Goal: Task Accomplishment & Management: Complete application form

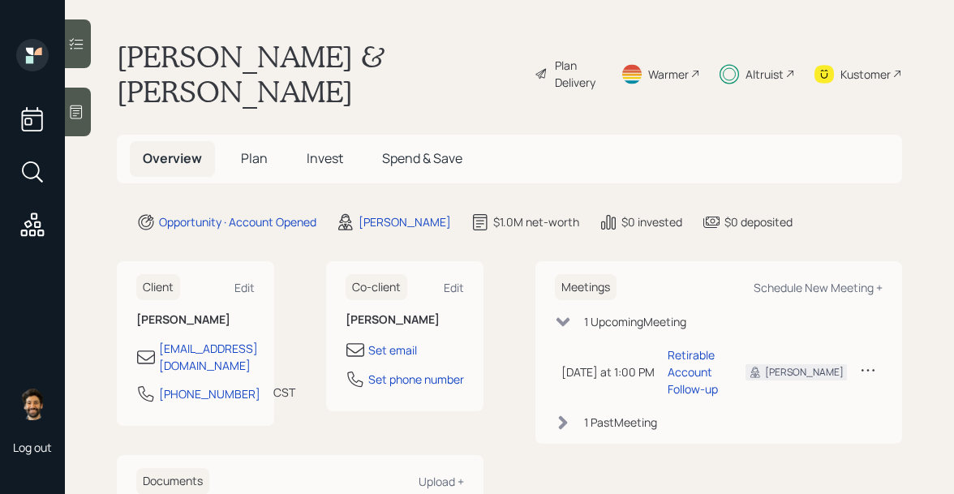
click at [769, 66] on div "Altruist" at bounding box center [764, 74] width 38 height 17
click at [589, 57] on div "Plan Delivery" at bounding box center [578, 74] width 46 height 34
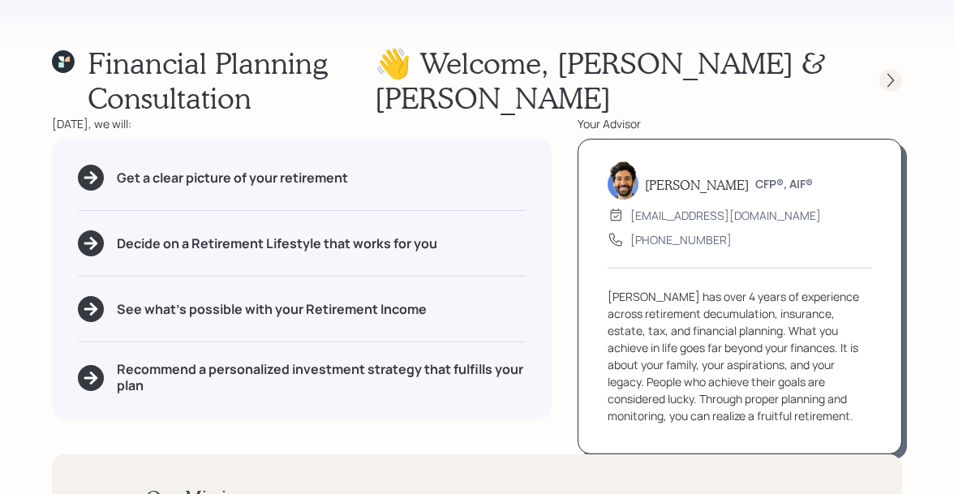
click at [890, 72] on icon at bounding box center [890, 80] width 16 height 16
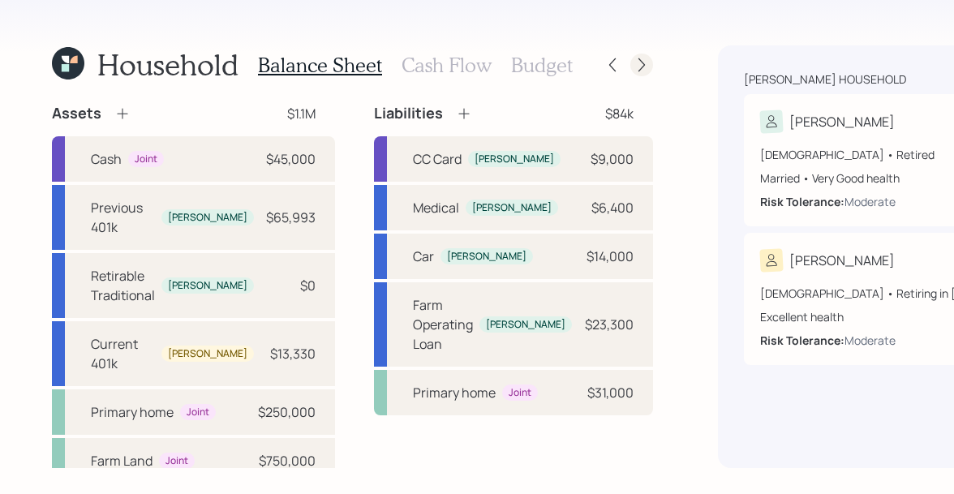
click at [638, 63] on icon at bounding box center [641, 65] width 6 height 14
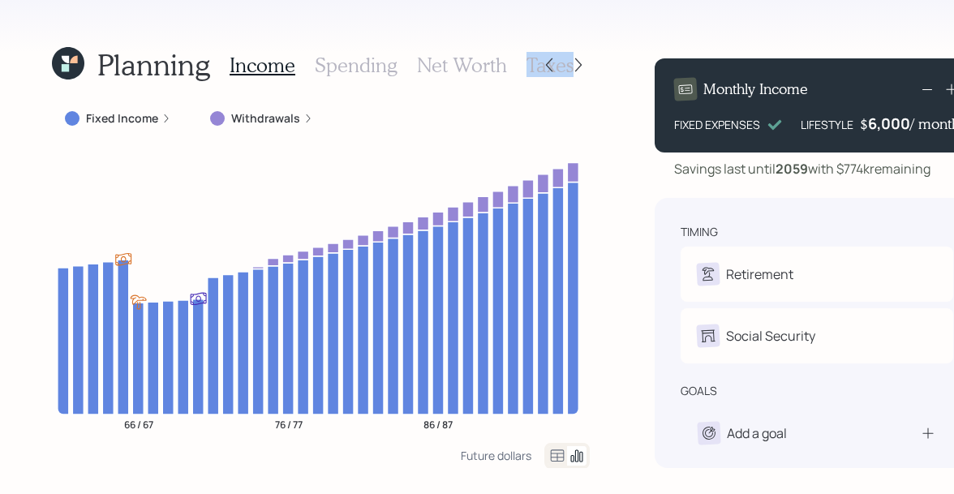
click at [532, 63] on h3 "Taxes" at bounding box center [549, 66] width 47 height 24
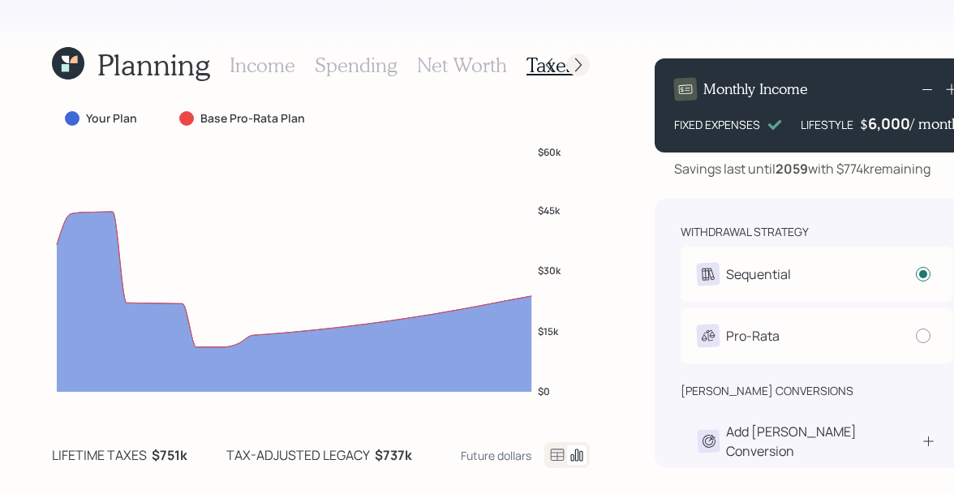
click at [577, 62] on icon at bounding box center [578, 65] width 16 height 16
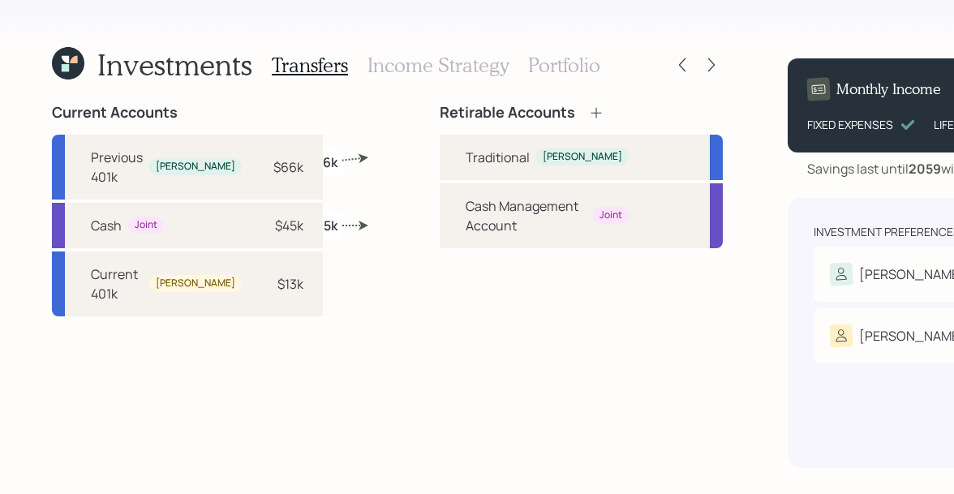
click at [536, 62] on h3 "Portfolio" at bounding box center [564, 66] width 72 height 24
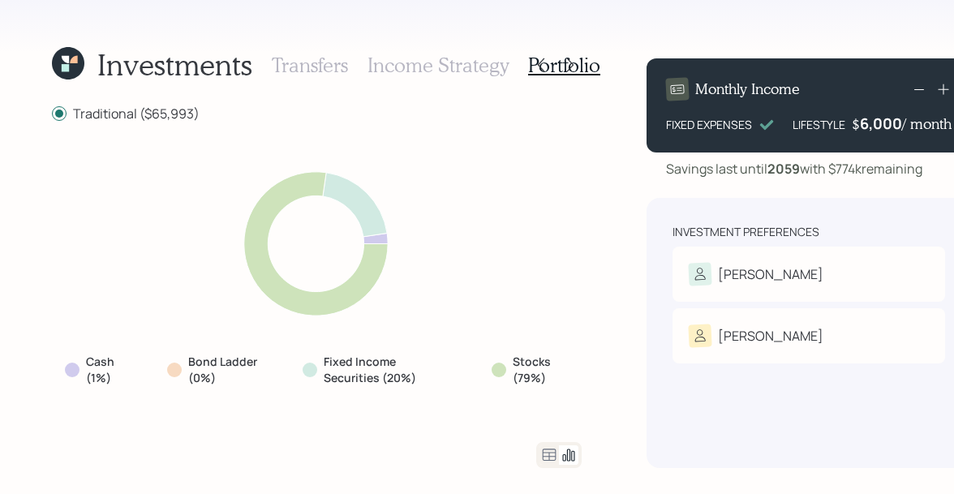
click at [74, 63] on icon at bounding box center [68, 63] width 32 height 32
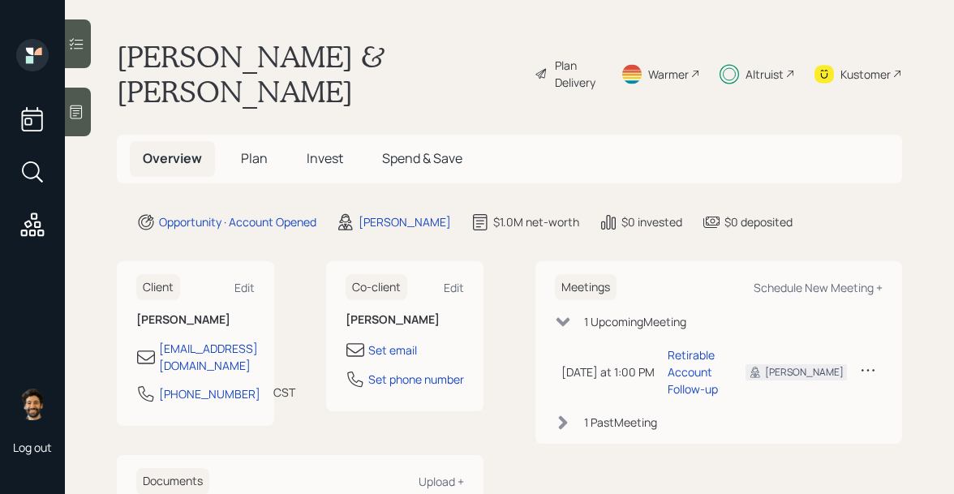
click at [307, 149] on span "Invest" at bounding box center [325, 158] width 36 height 18
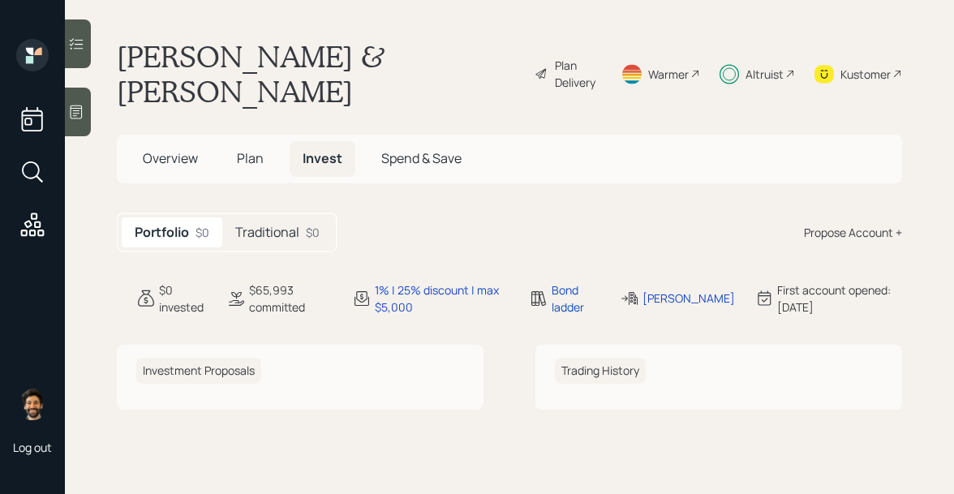
click at [279, 225] on h5 "Traditional" at bounding box center [267, 232] width 64 height 15
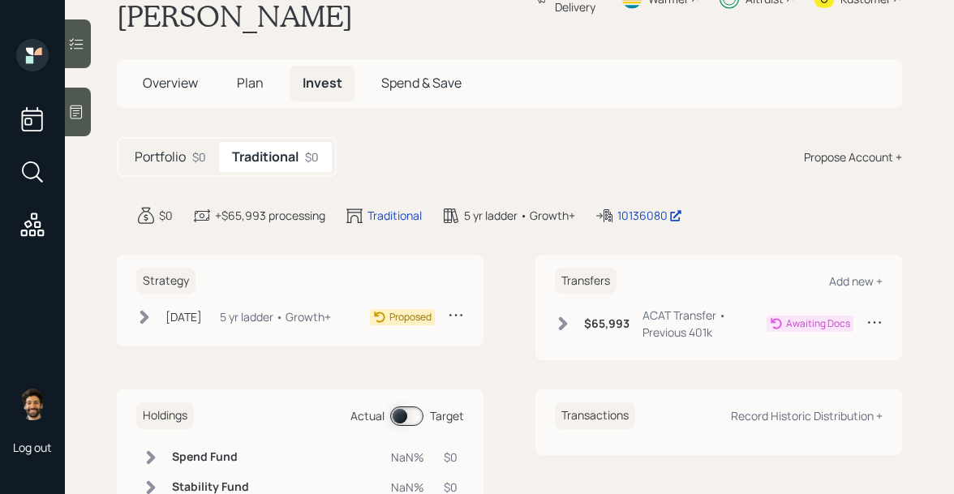
scroll to position [109, 0]
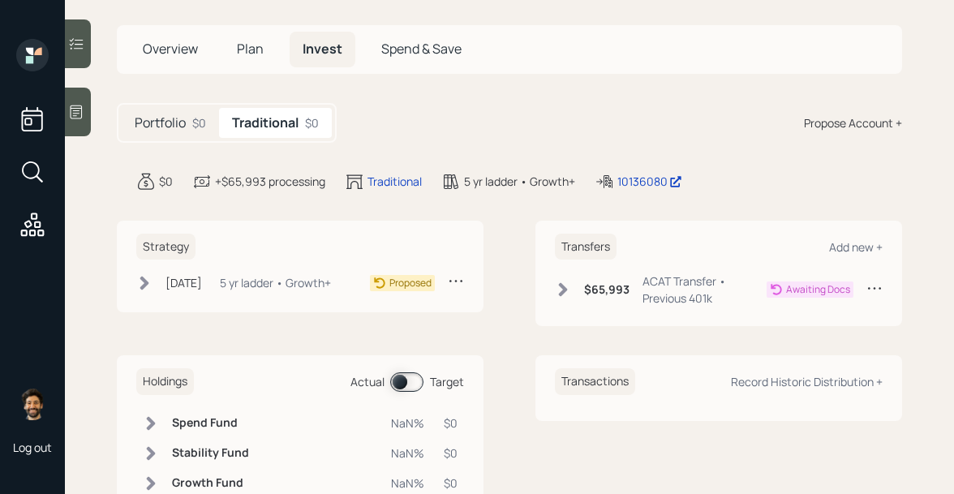
click at [401, 372] on span at bounding box center [406, 381] width 33 height 19
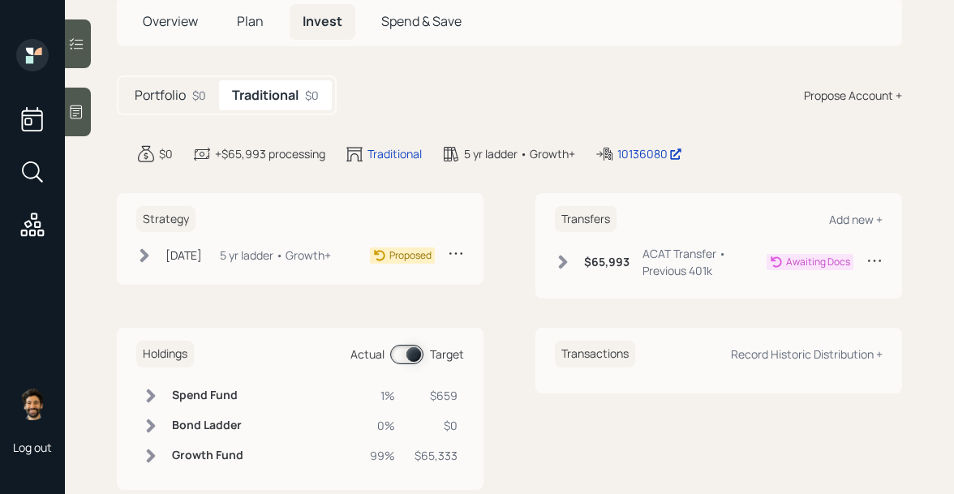
click at [178, 449] on h6 "Growth Fund" at bounding box center [207, 456] width 71 height 14
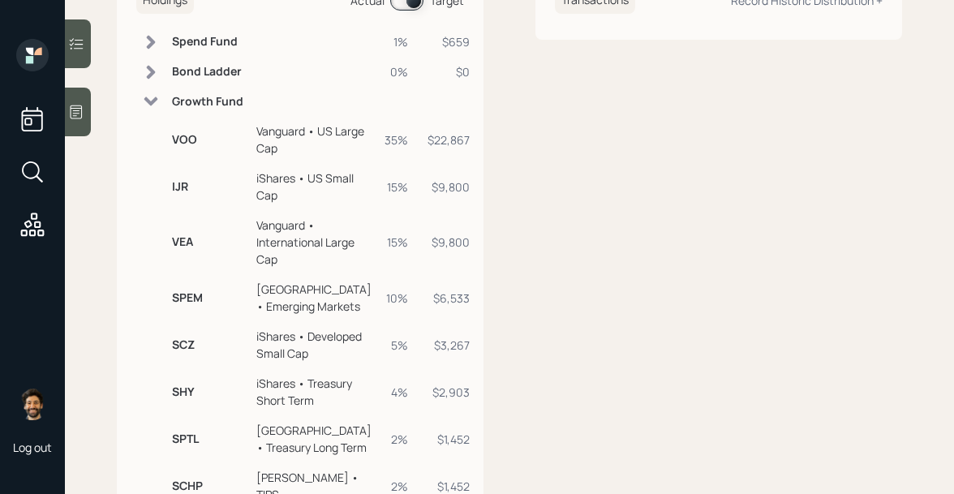
scroll to position [499, 0]
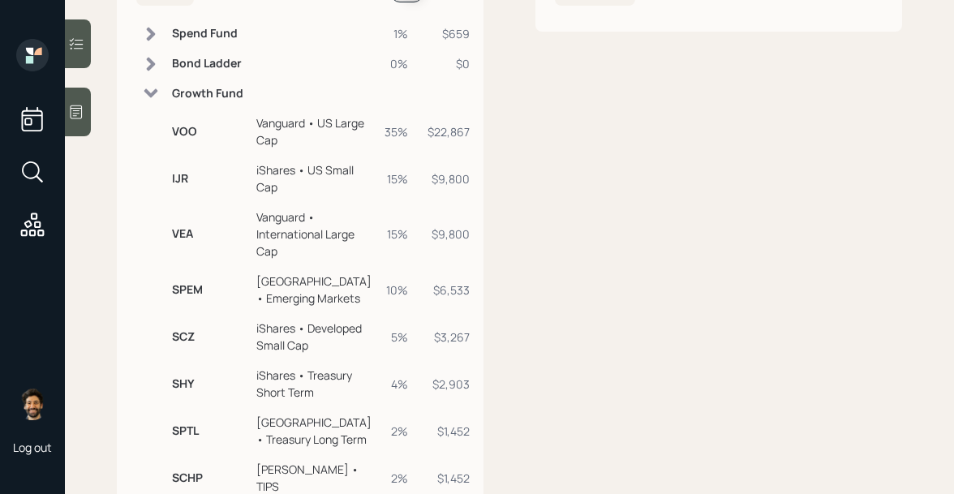
click at [151, 89] on icon at bounding box center [151, 93] width 14 height 9
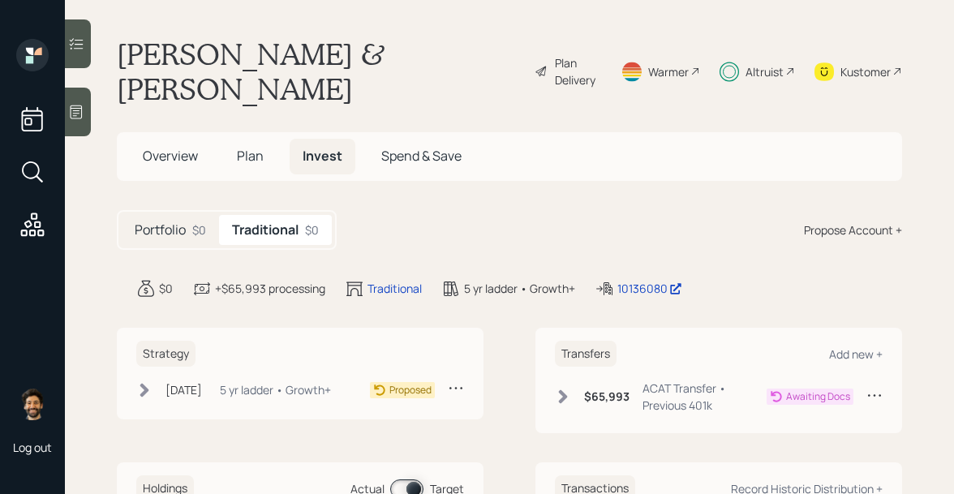
scroll to position [0, 0]
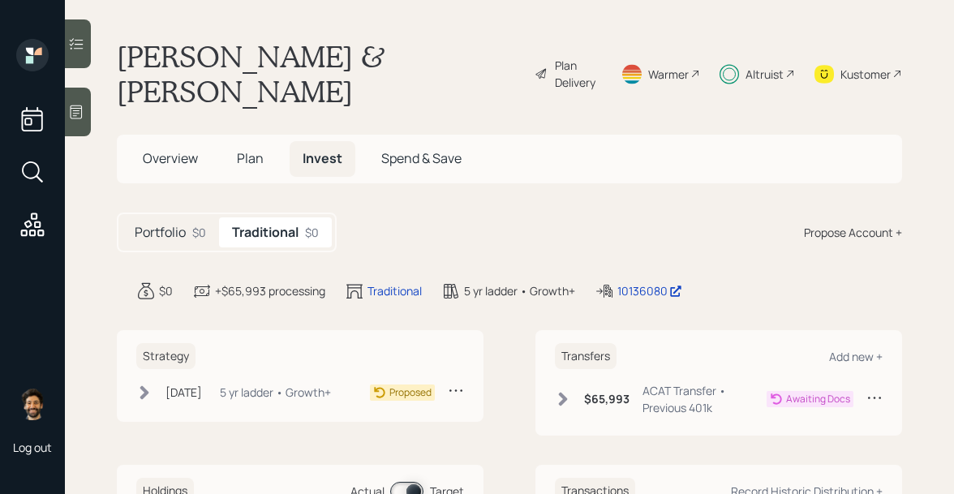
click at [574, 59] on div "Plan Delivery" at bounding box center [578, 74] width 46 height 34
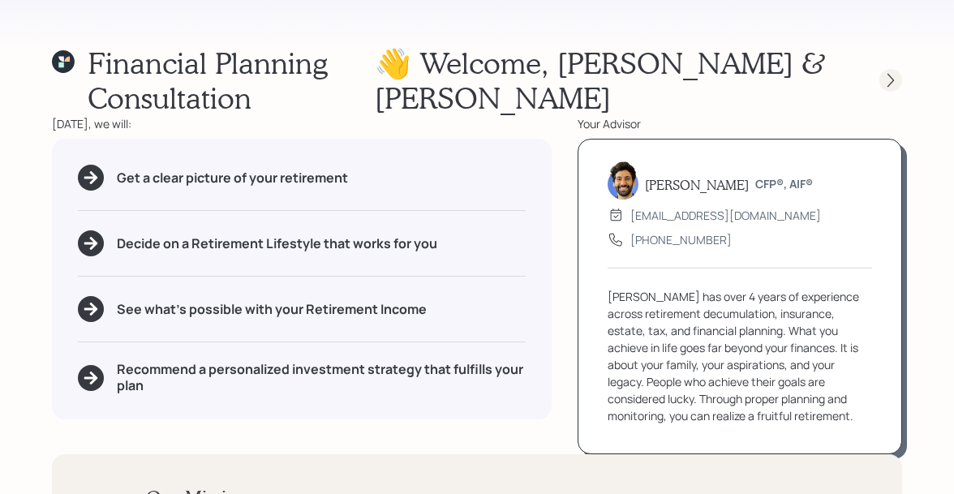
click at [892, 72] on icon at bounding box center [890, 80] width 16 height 16
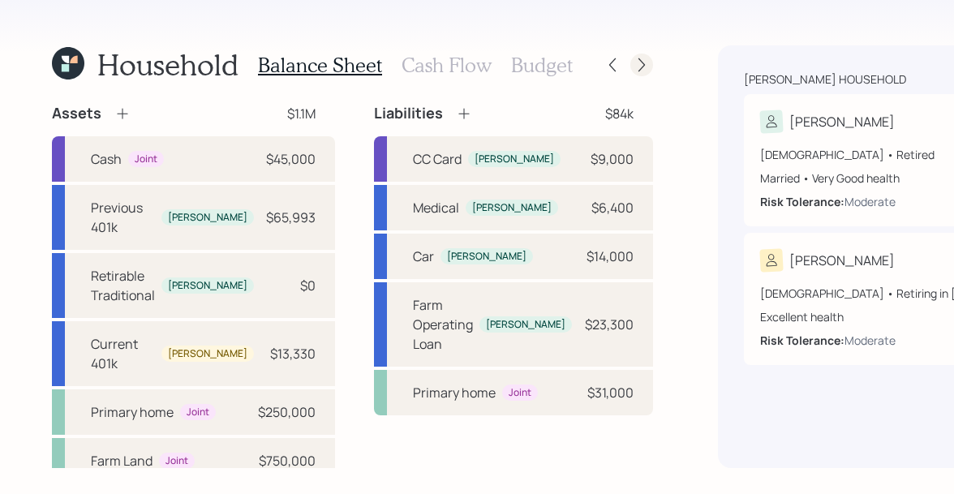
click at [633, 67] on icon at bounding box center [641, 65] width 16 height 16
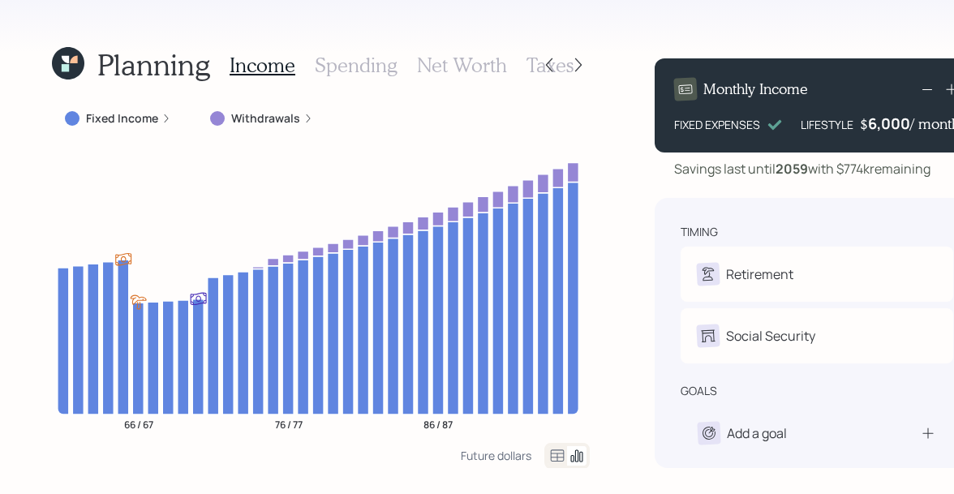
click at [492, 62] on h3 "Net Worth" at bounding box center [462, 66] width 90 height 24
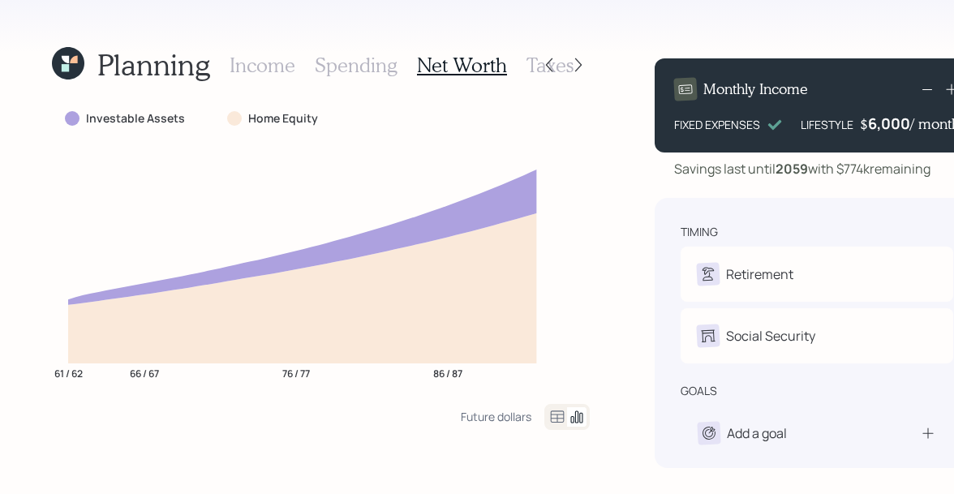
click at [526, 71] on h3 "Taxes" at bounding box center [549, 66] width 47 height 24
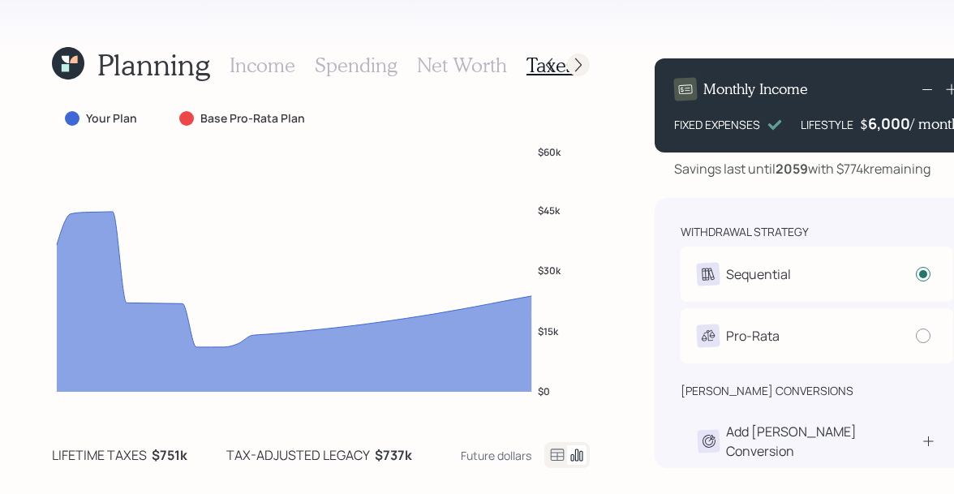
click at [575, 69] on icon at bounding box center [578, 65] width 16 height 16
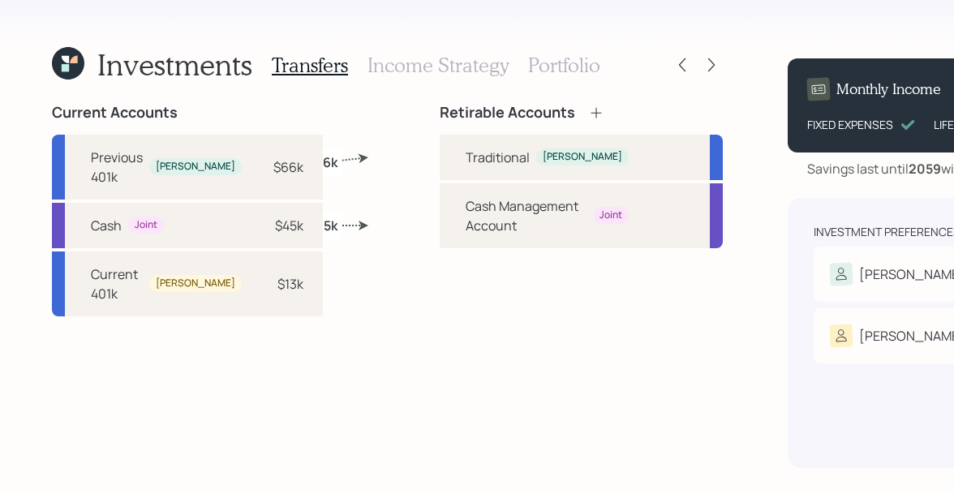
click at [534, 71] on h3 "Portfolio" at bounding box center [564, 66] width 72 height 24
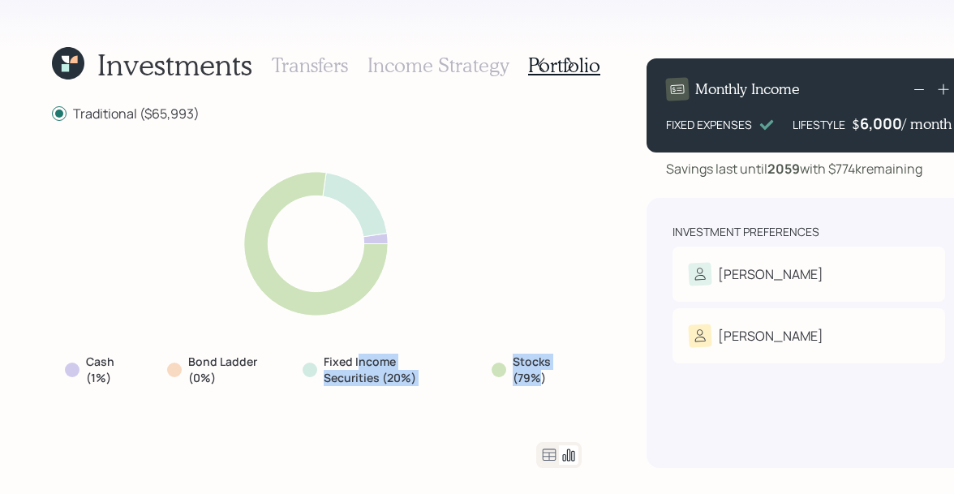
drag, startPoint x: 541, startPoint y: 385, endPoint x: 341, endPoint y: 358, distance: 202.1
click at [341, 358] on div "Cash (1%) Bond Ladder (0%) Fixed Income Securities (20%) Stocks (79%)" at bounding box center [317, 369] width 530 height 45
click at [62, 71] on icon at bounding box center [65, 67] width 7 height 7
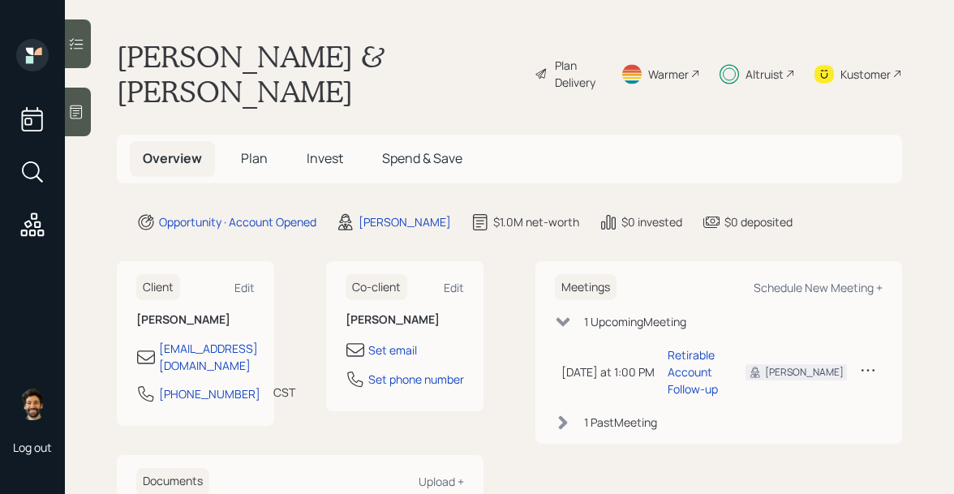
click at [319, 149] on span "Invest" at bounding box center [325, 158] width 36 height 18
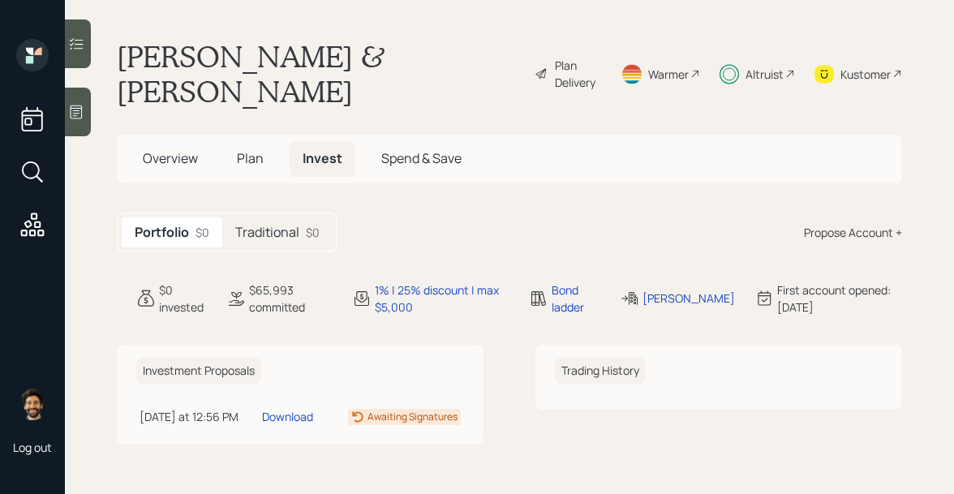
click at [280, 225] on h5 "Traditional" at bounding box center [267, 232] width 64 height 15
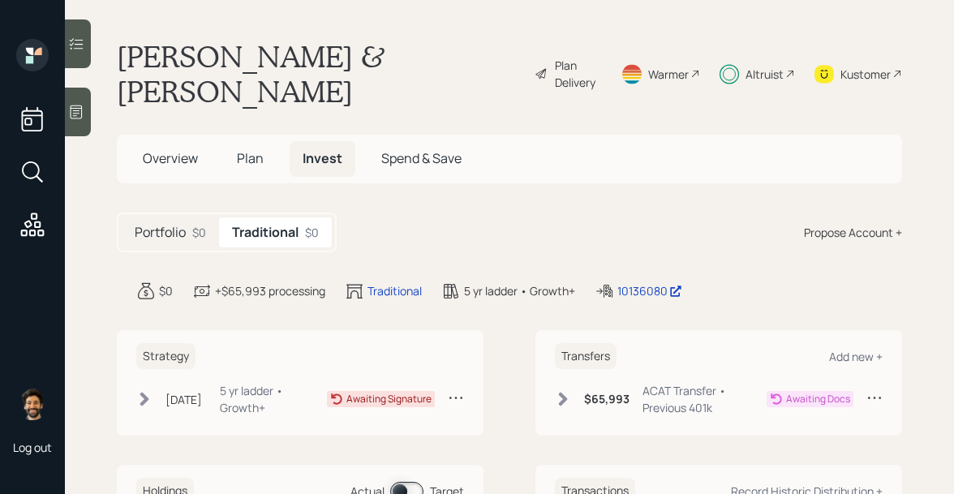
click at [771, 66] on div "Altruist" at bounding box center [764, 74] width 38 height 17
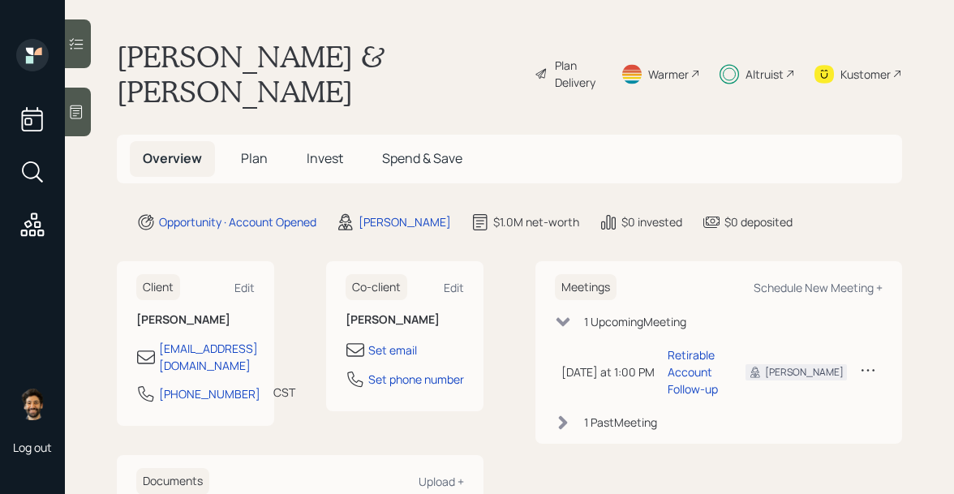
click at [236, 141] on h5 "Plan" at bounding box center [254, 158] width 53 height 35
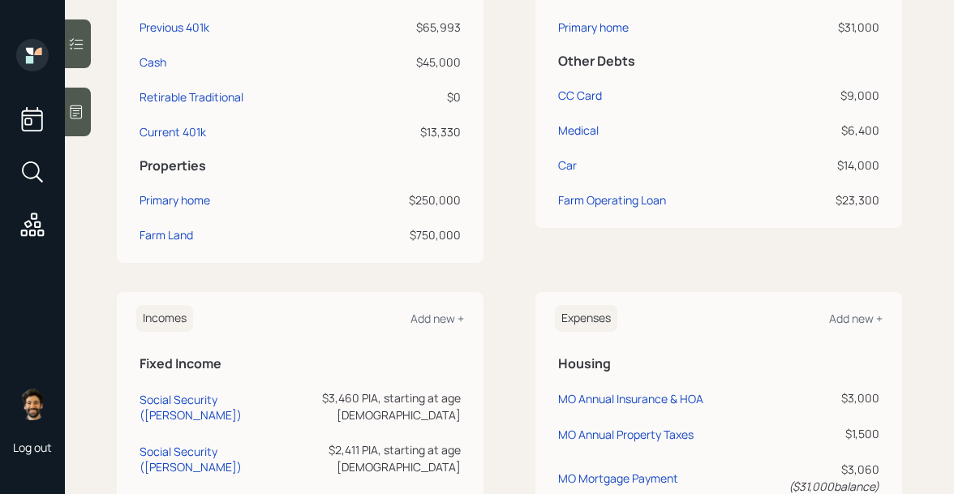
scroll to position [463, 0]
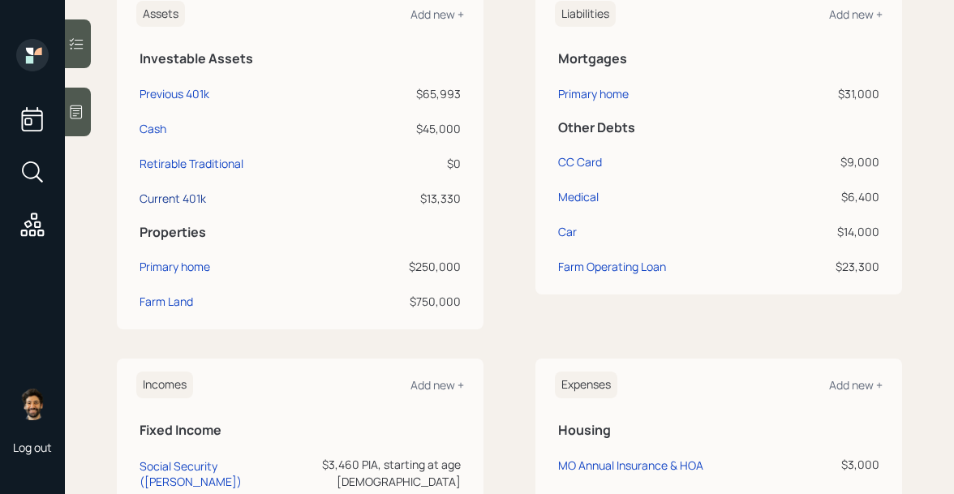
click at [157, 190] on div "Current 401k" at bounding box center [173, 198] width 67 height 17
select select "company_sponsored"
select select "balanced"
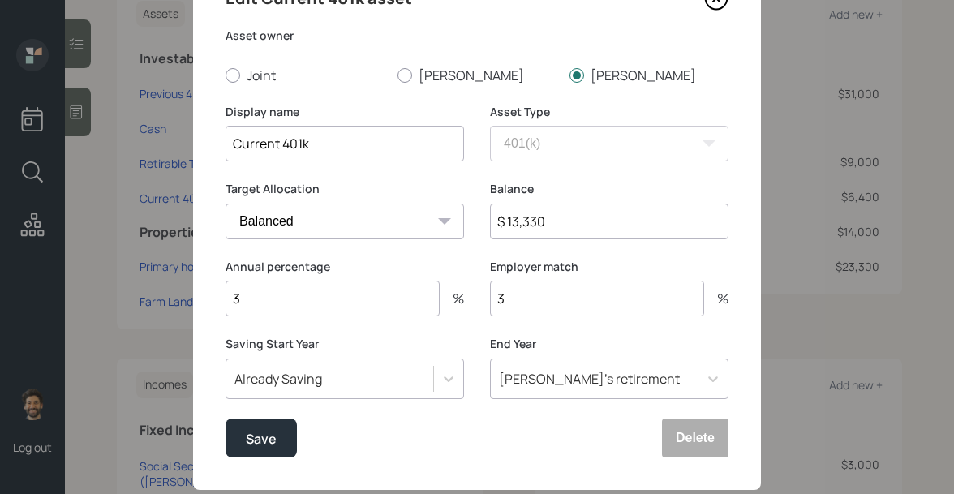
scroll to position [103, 0]
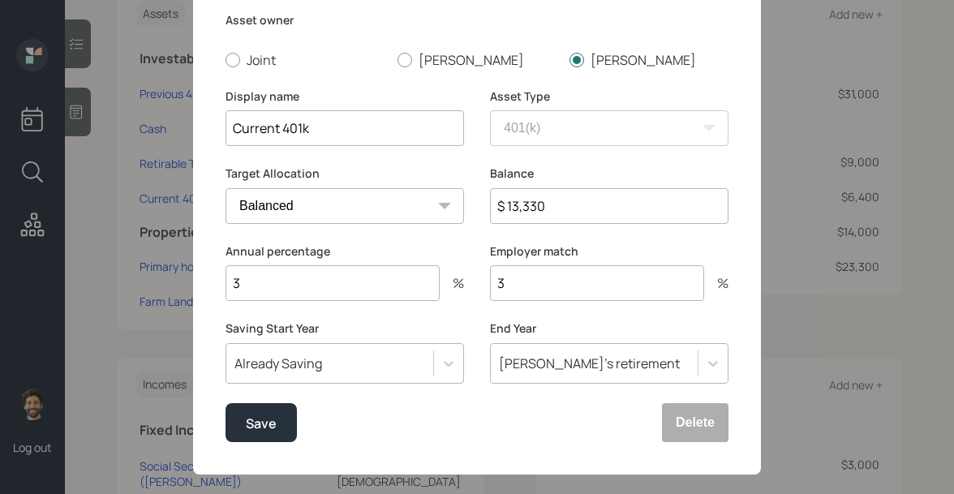
click at [296, 287] on input "3" at bounding box center [332, 283] width 214 height 36
click at [517, 283] on input "3" at bounding box center [597, 283] width 214 height 36
type input "2"
click at [279, 424] on button "Save" at bounding box center [260, 422] width 71 height 39
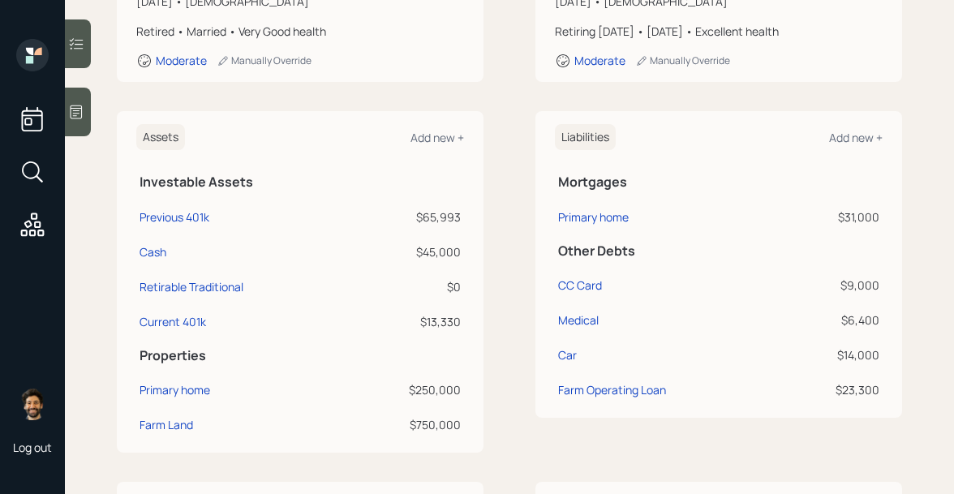
scroll to position [336, 0]
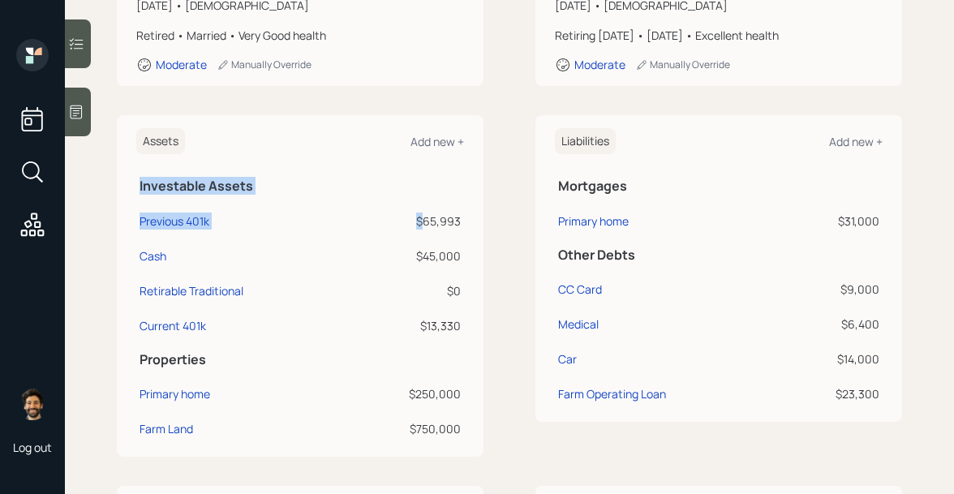
drag, startPoint x: 464, startPoint y: 187, endPoint x: 422, endPoint y: 182, distance: 42.6
click at [422, 182] on div "Assets Add new + Investable Assets Previous 401k $65,993 Cash $45,000 Retirable…" at bounding box center [300, 285] width 367 height 341
click at [422, 212] on div "$65,993" at bounding box center [407, 220] width 107 height 17
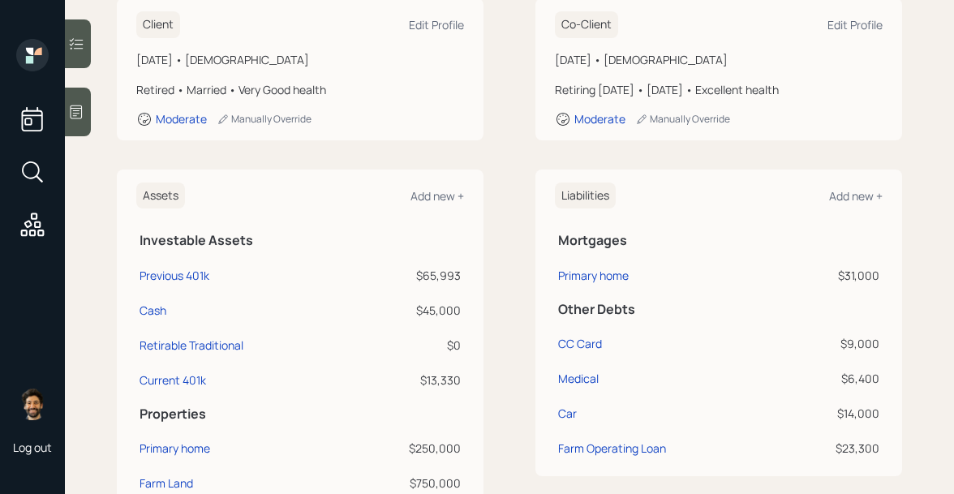
scroll to position [0, 0]
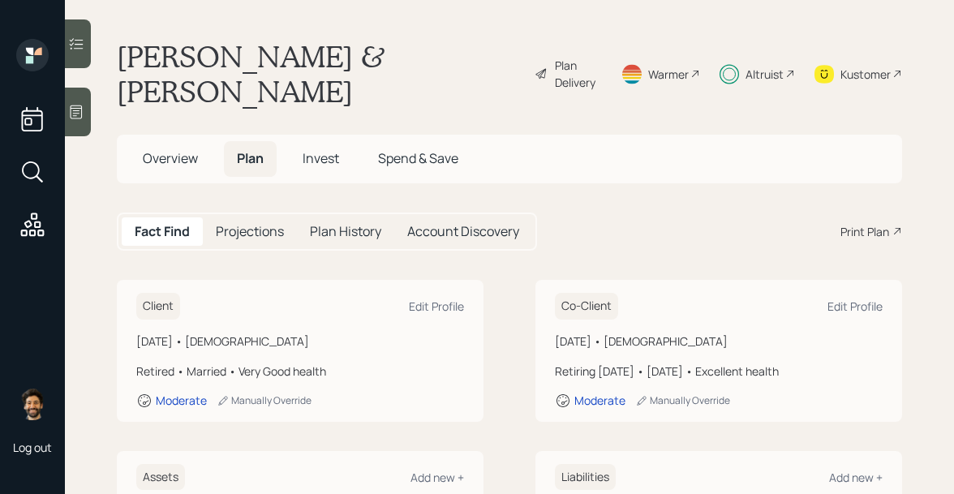
click at [576, 60] on div "Plan Delivery" at bounding box center [578, 74] width 46 height 34
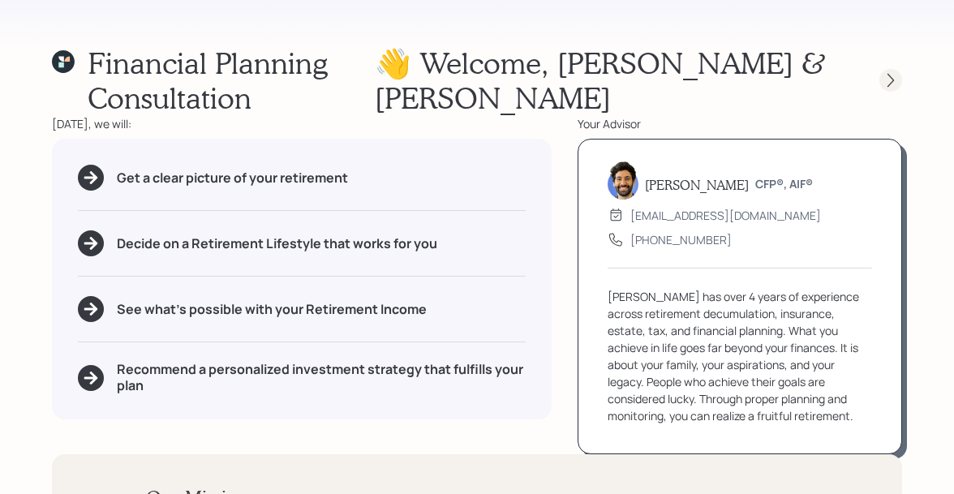
click at [889, 72] on icon at bounding box center [890, 80] width 16 height 16
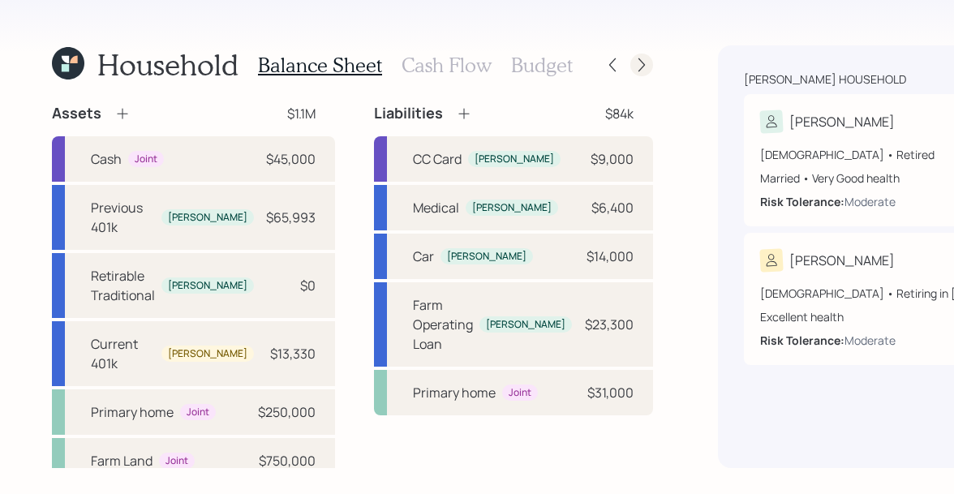
click at [638, 66] on icon at bounding box center [641, 65] width 6 height 14
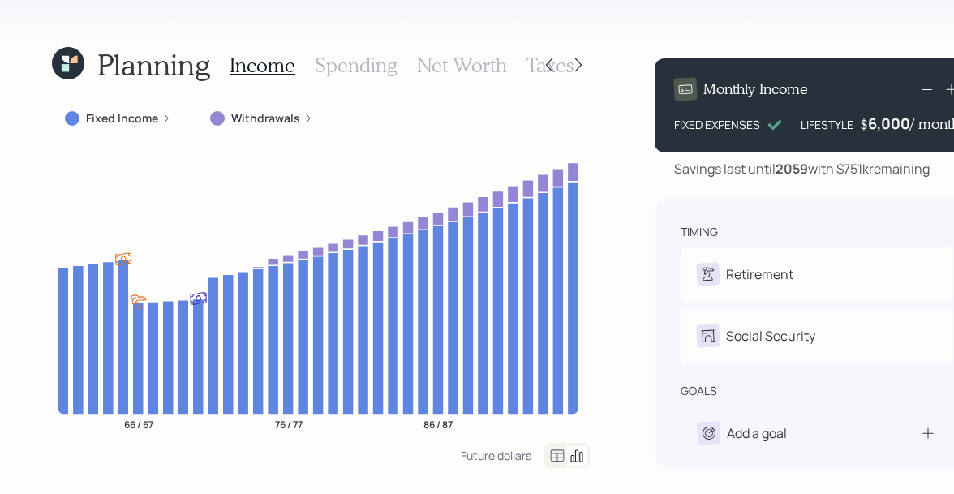
click at [340, 63] on h3 "Spending" at bounding box center [356, 66] width 83 height 24
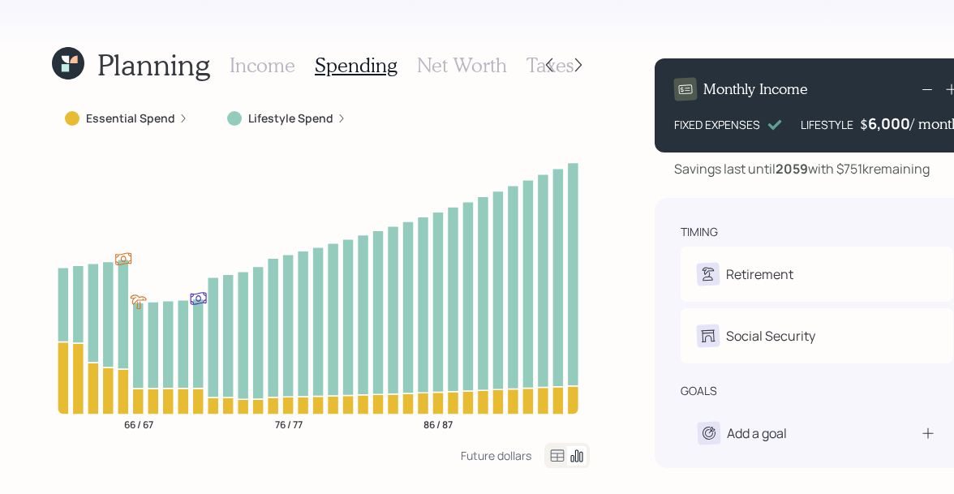
click at [441, 68] on h3 "Net Worth" at bounding box center [462, 66] width 90 height 24
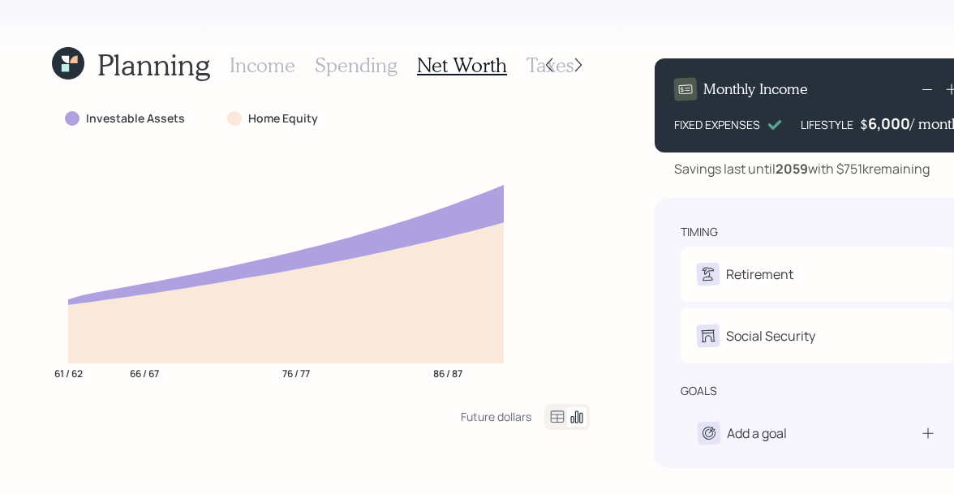
click at [251, 64] on h3 "Income" at bounding box center [263, 66] width 66 height 24
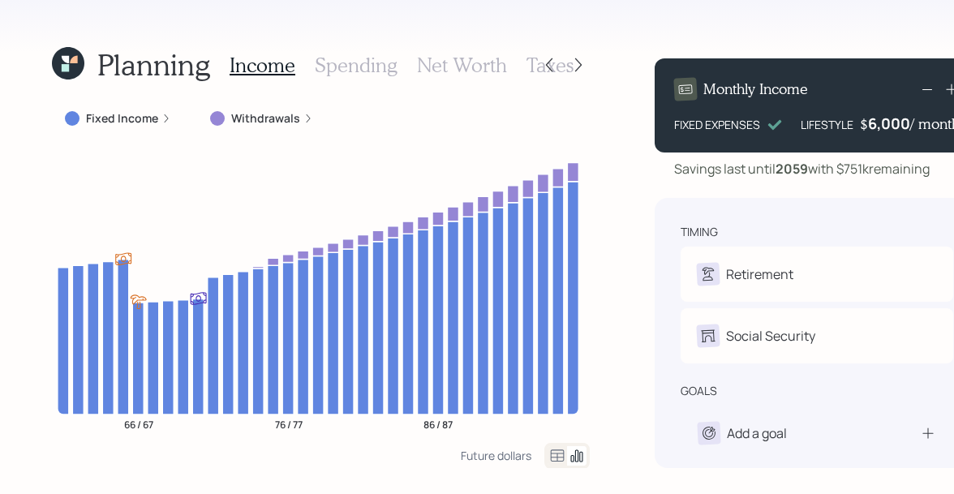
click at [64, 62] on icon at bounding box center [65, 59] width 7 height 7
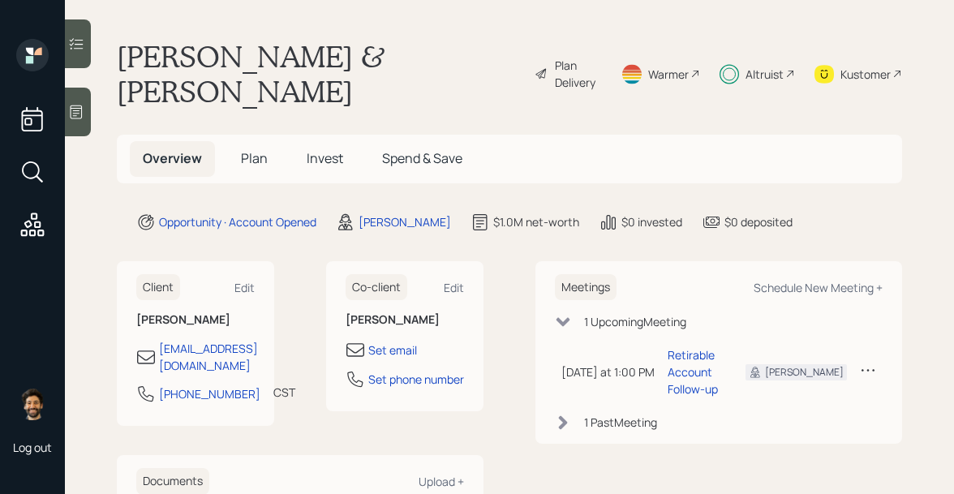
click at [555, 58] on div "Plan Delivery" at bounding box center [578, 74] width 46 height 34
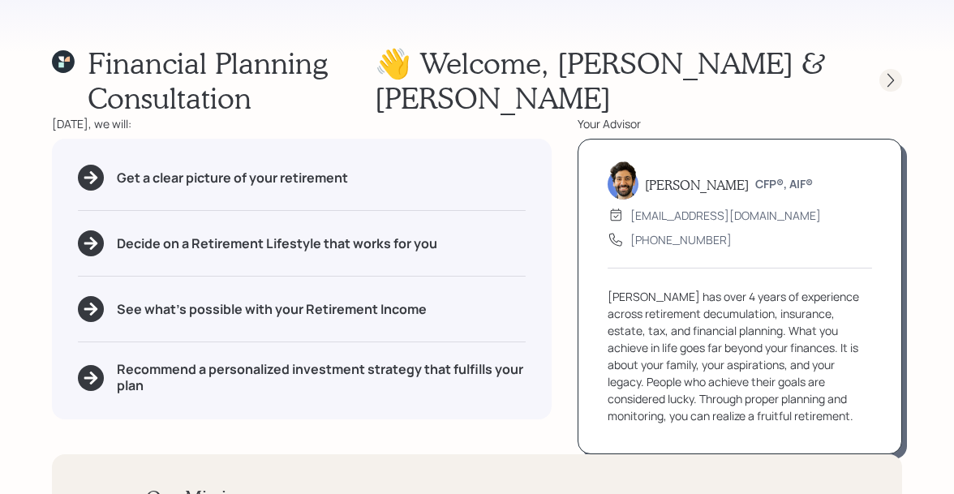
click at [885, 72] on icon at bounding box center [890, 80] width 16 height 16
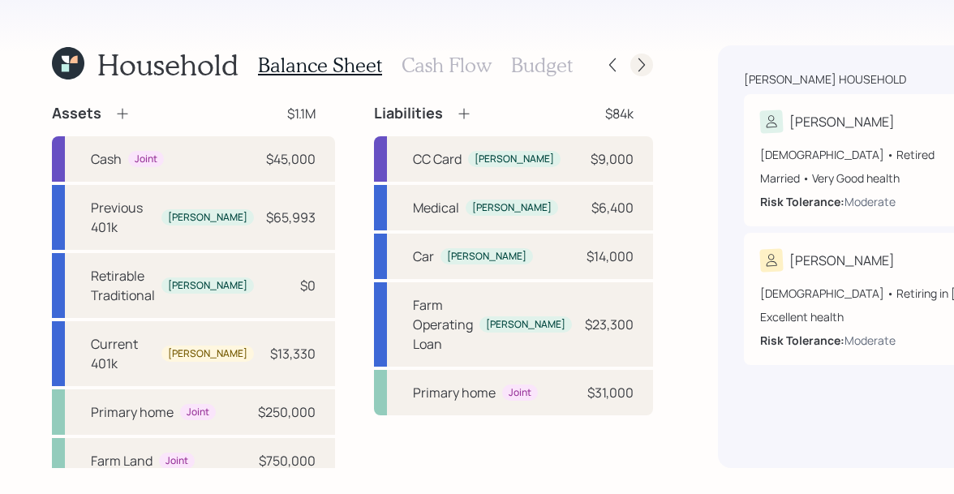
click at [633, 57] on icon at bounding box center [641, 65] width 16 height 16
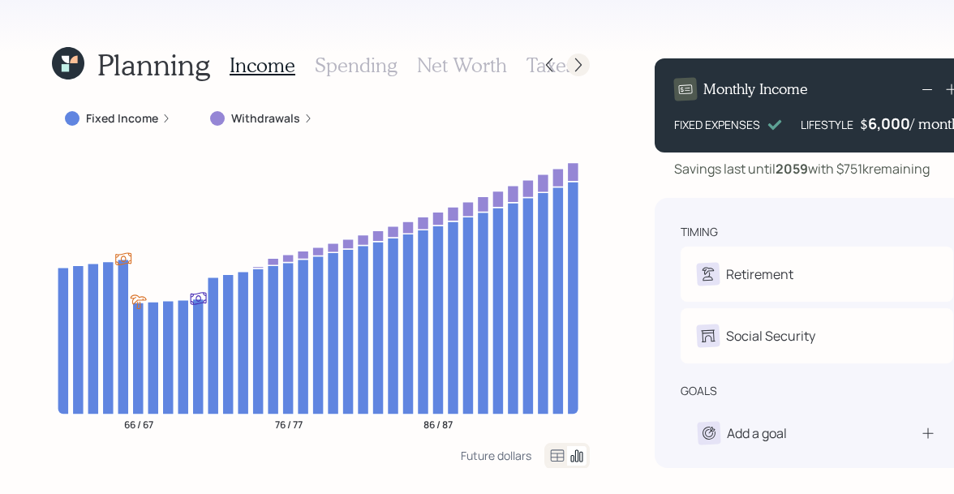
click at [575, 65] on icon at bounding box center [578, 65] width 16 height 16
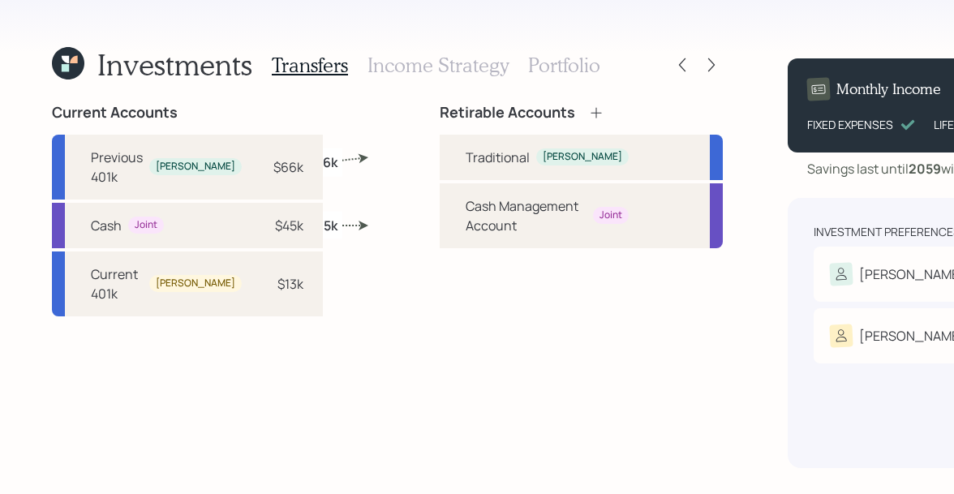
click at [528, 59] on h3 "Portfolio" at bounding box center [564, 66] width 72 height 24
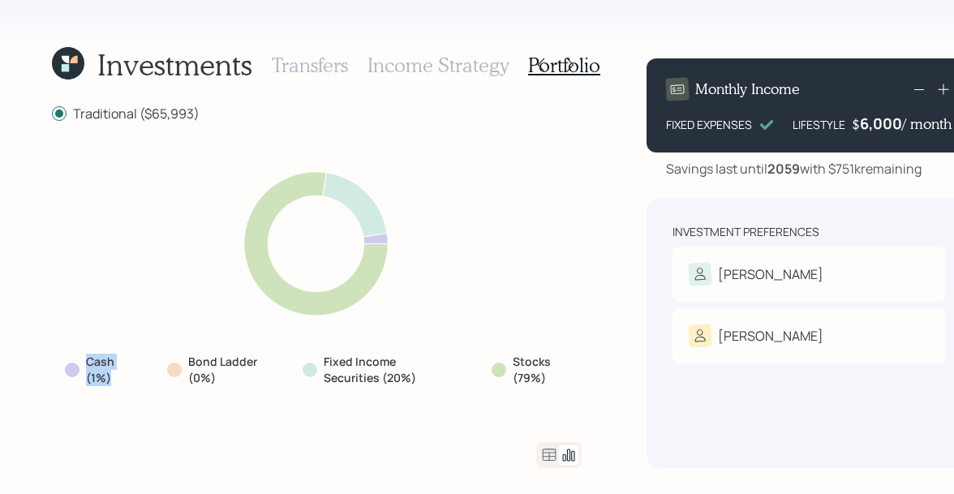
drag, startPoint x: 123, startPoint y: 374, endPoint x: 62, endPoint y: 352, distance: 64.7
click at [62, 352] on div "Cash (1%)" at bounding box center [96, 369] width 89 height 45
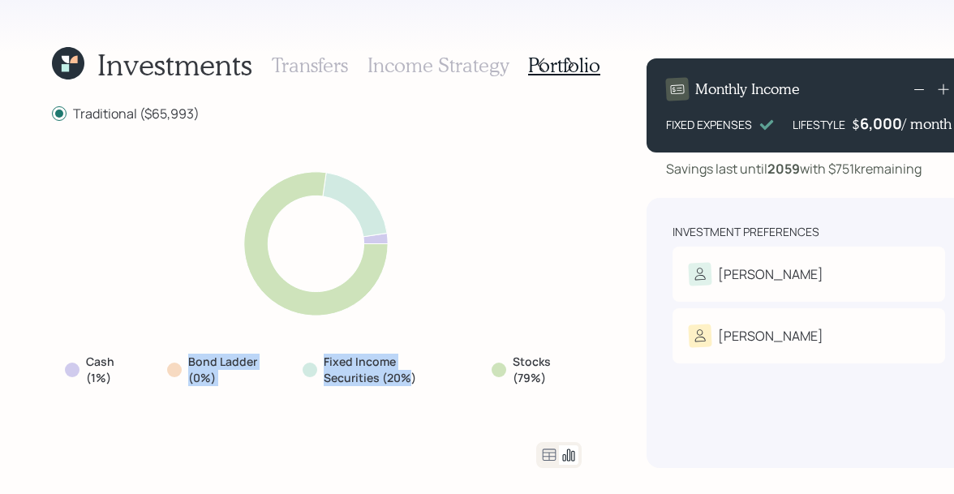
drag, startPoint x: 410, startPoint y: 378, endPoint x: 182, endPoint y: 345, distance: 231.1
click at [182, 345] on div "Cash (1%) Bond Ladder (0%) Fixed Income Securities (20%) Stocks (79%)" at bounding box center [317, 282] width 530 height 281
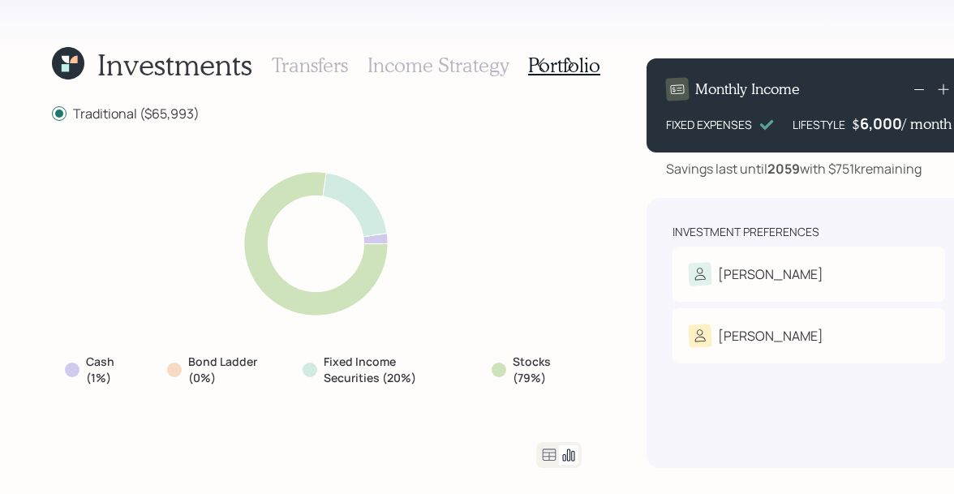
click at [58, 51] on icon at bounding box center [68, 63] width 32 height 32
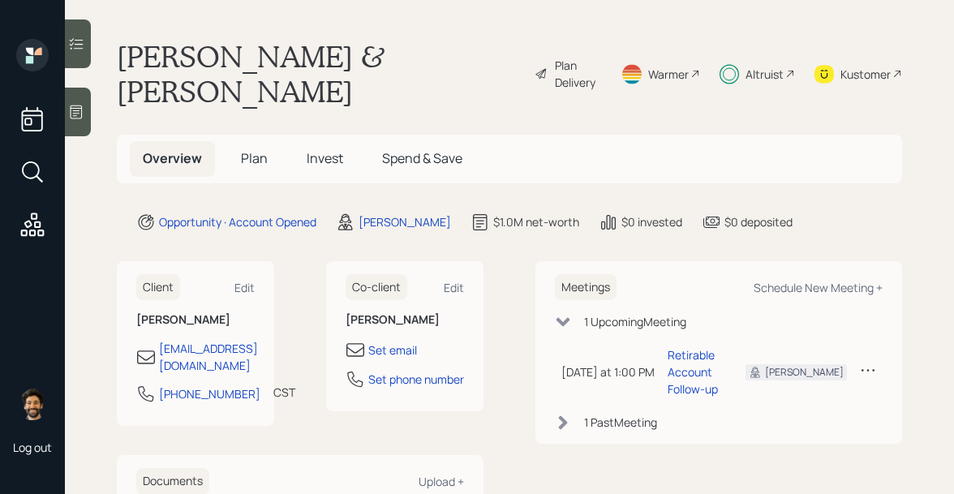
click at [244, 149] on span "Plan" at bounding box center [254, 158] width 27 height 18
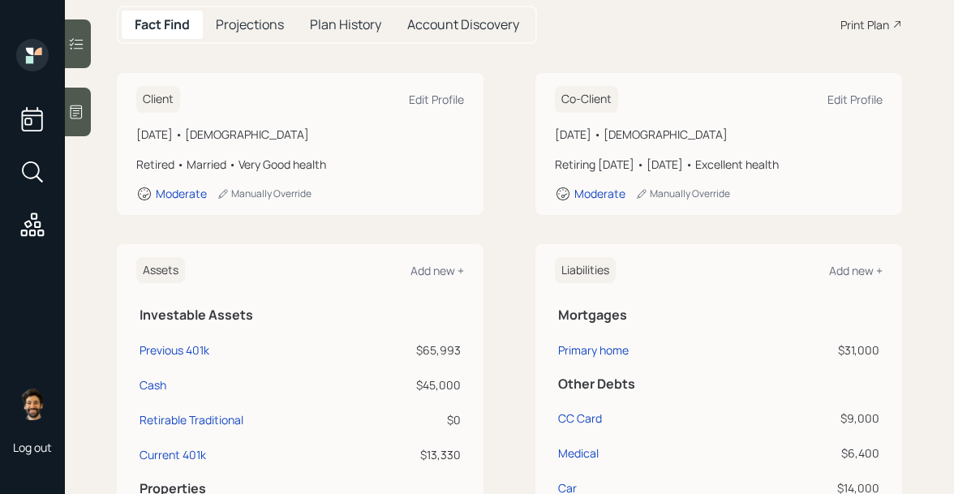
scroll to position [315, 0]
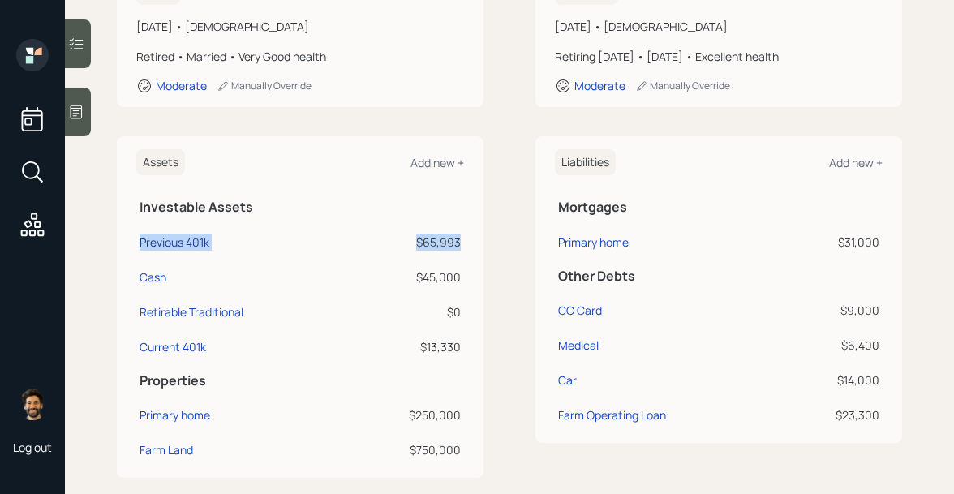
drag, startPoint x: 464, startPoint y: 205, endPoint x: 140, endPoint y: 205, distance: 324.4
click at [140, 222] on tr "Previous 401k $65,993" at bounding box center [300, 239] width 328 height 35
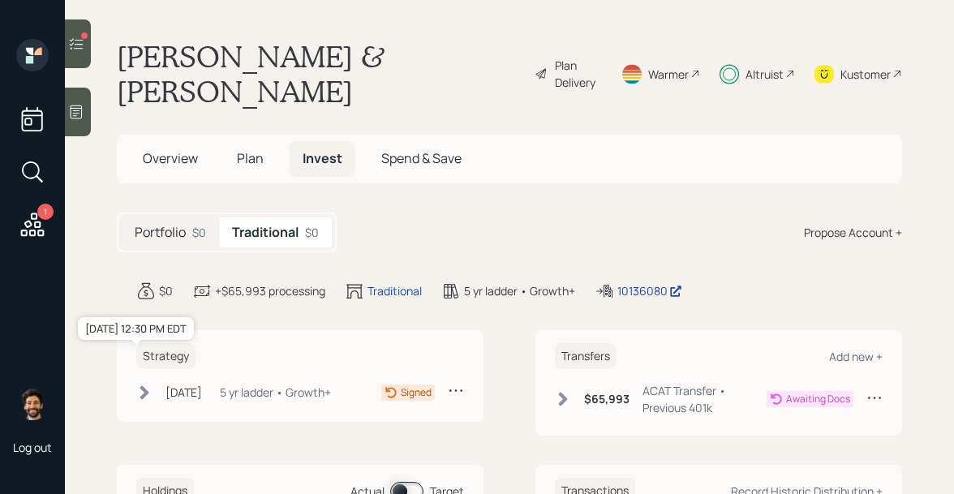
click at [194, 384] on div "[DATE]" at bounding box center [183, 392] width 36 height 17
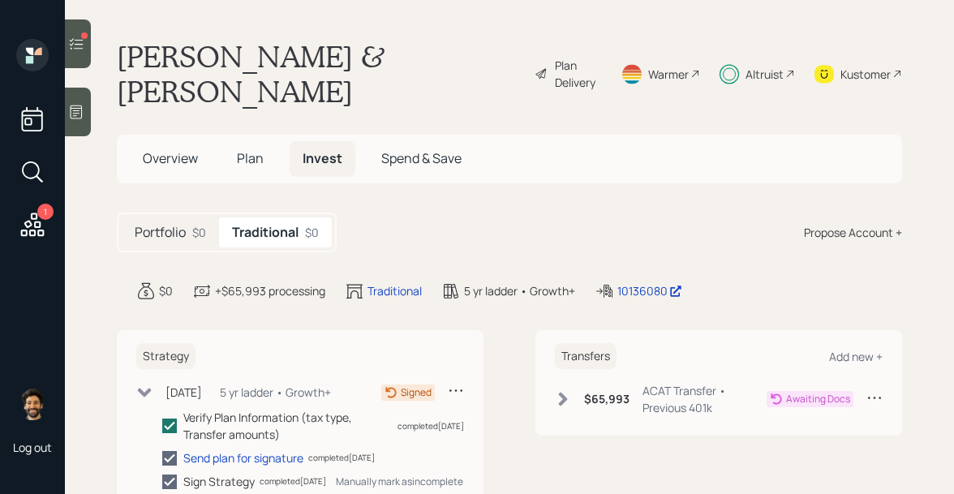
scroll to position [85, 0]
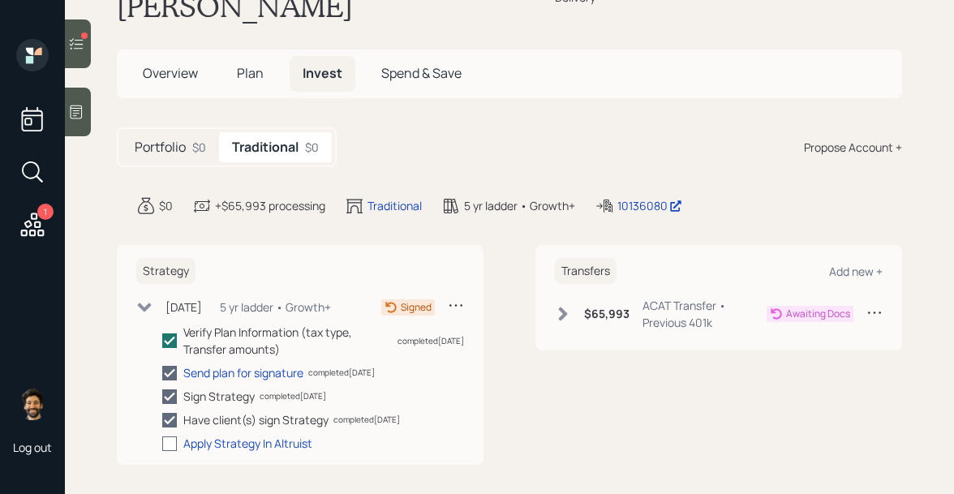
click at [172, 436] on div at bounding box center [169, 443] width 15 height 15
click at [162, 443] on input "checkbox" at bounding box center [161, 443] width 1 height 1
checkbox input "true"
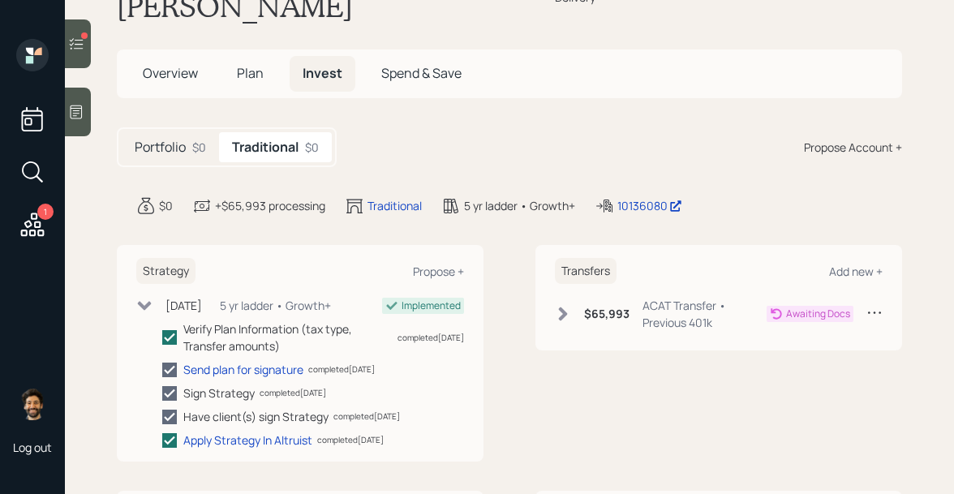
click at [150, 298] on icon at bounding box center [144, 306] width 16 height 16
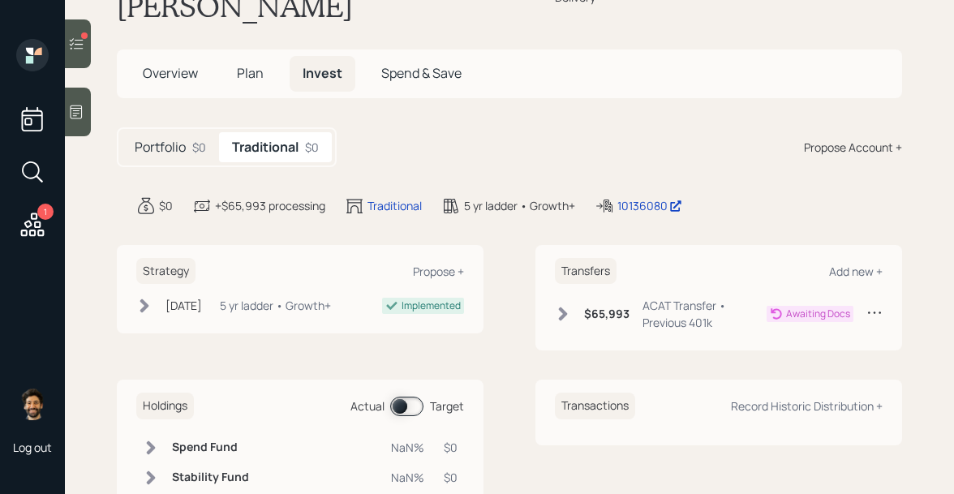
click at [30, 217] on icon at bounding box center [32, 224] width 29 height 29
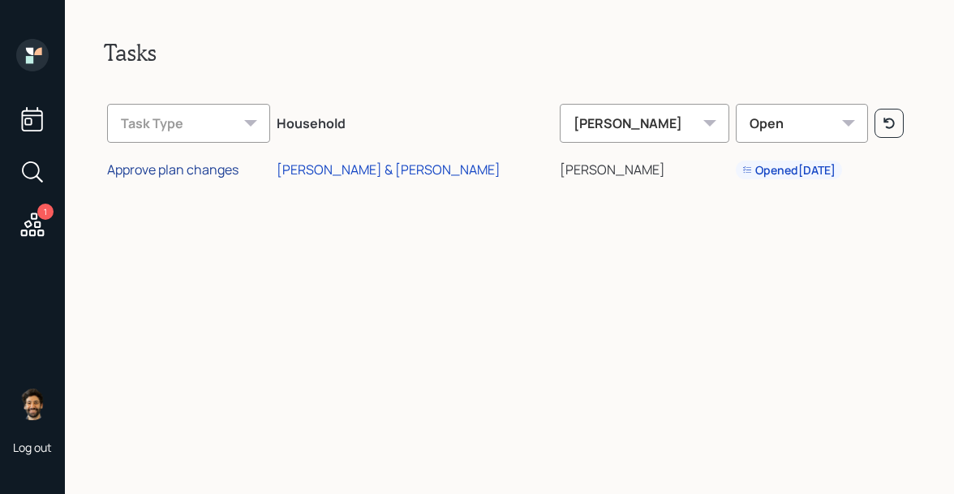
click at [212, 173] on div "Approve plan changes" at bounding box center [172, 170] width 131 height 18
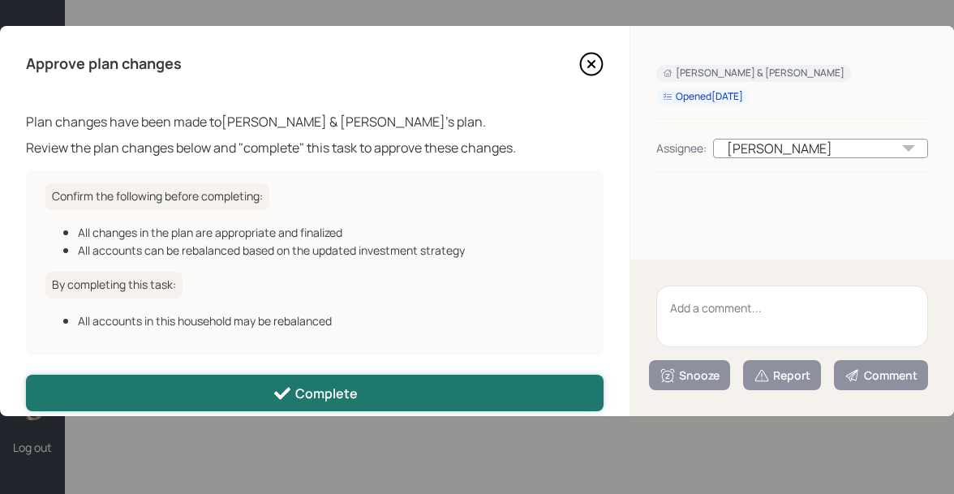
click at [360, 393] on button "Complete" at bounding box center [314, 393] width 577 height 36
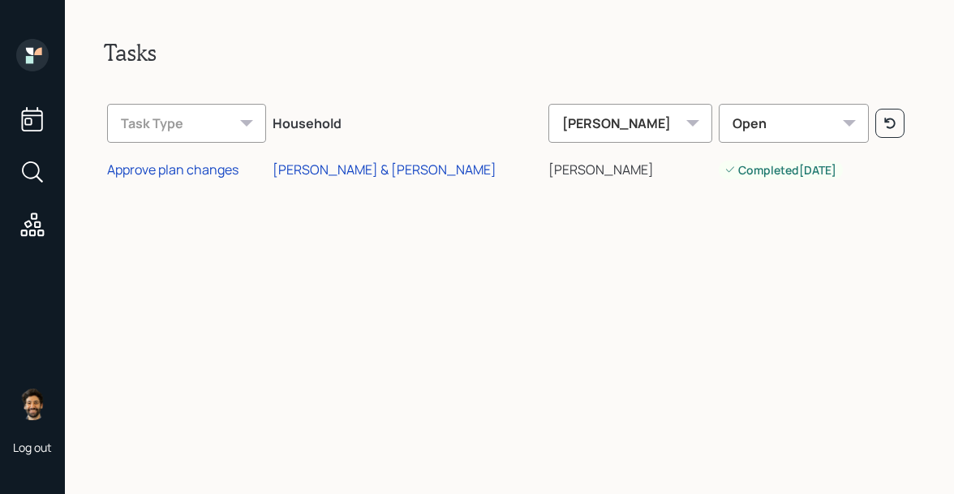
click at [34, 62] on icon at bounding box center [32, 55] width 32 height 32
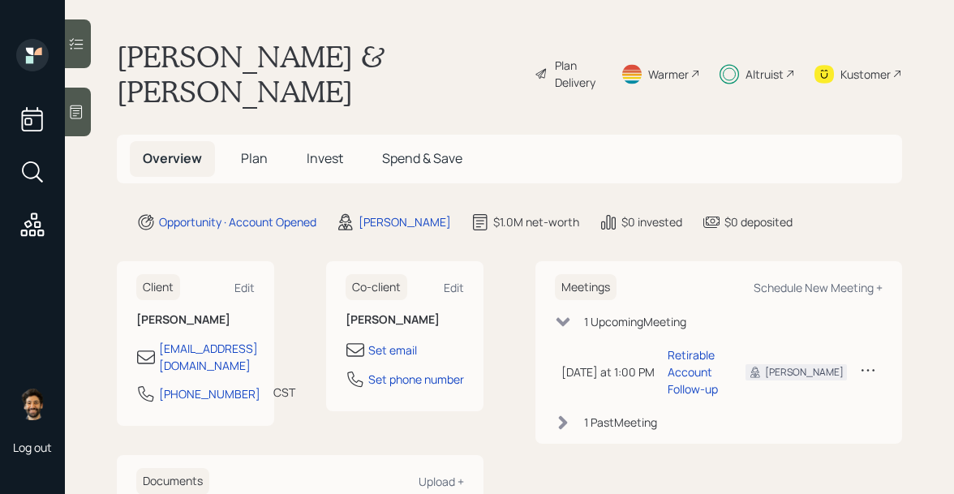
scroll to position [31, 0]
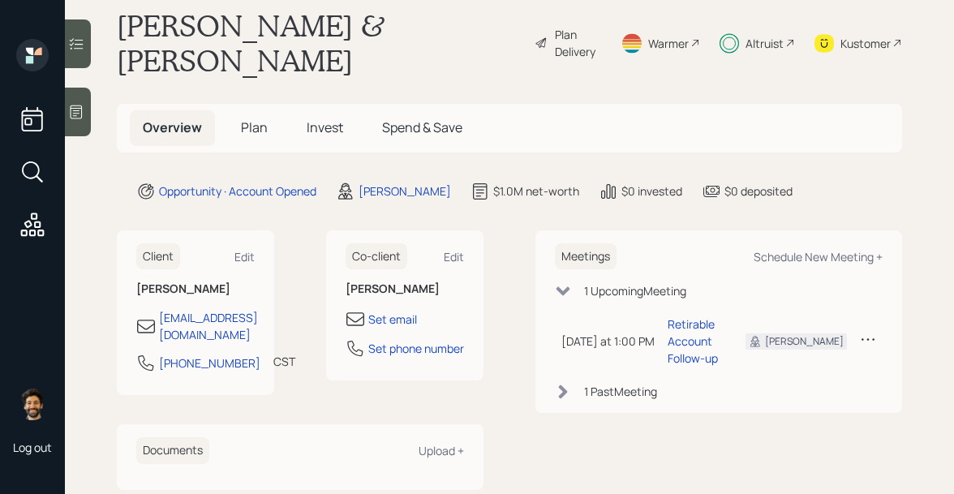
click at [243, 118] on span "Plan" at bounding box center [254, 127] width 27 height 18
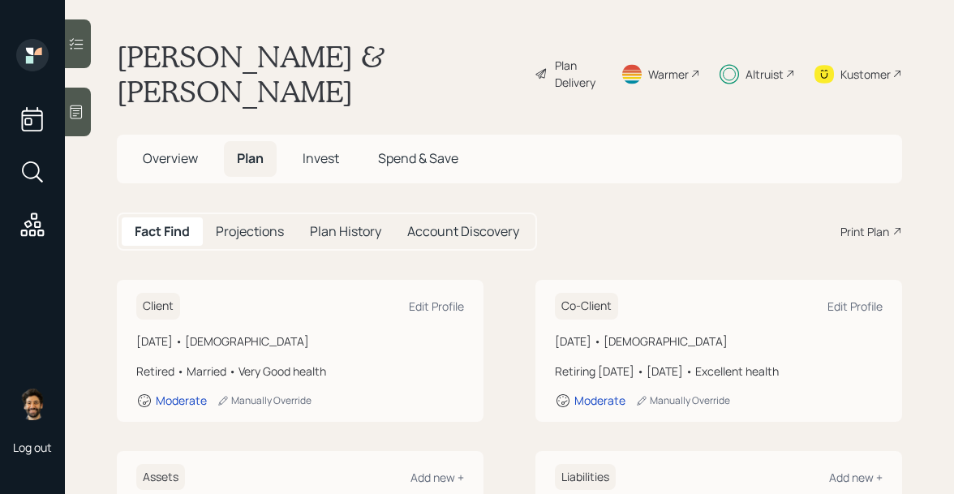
click at [182, 141] on h5 "Overview" at bounding box center [170, 158] width 81 height 35
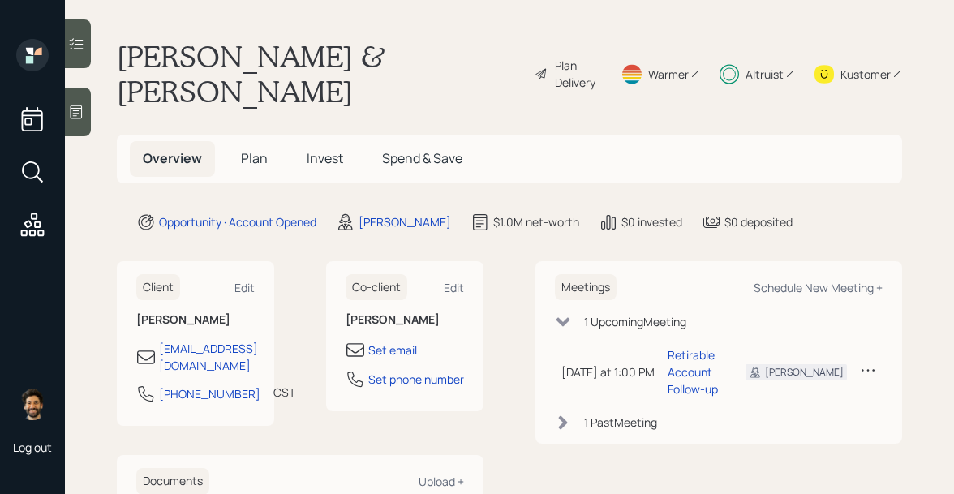
click at [255, 149] on span "Plan" at bounding box center [254, 158] width 27 height 18
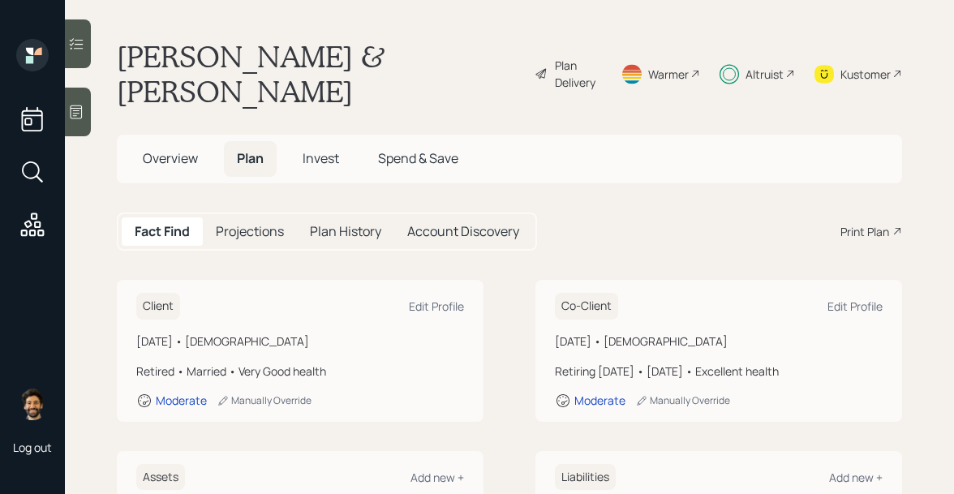
click at [566, 58] on div "Plan Delivery" at bounding box center [578, 74] width 46 height 34
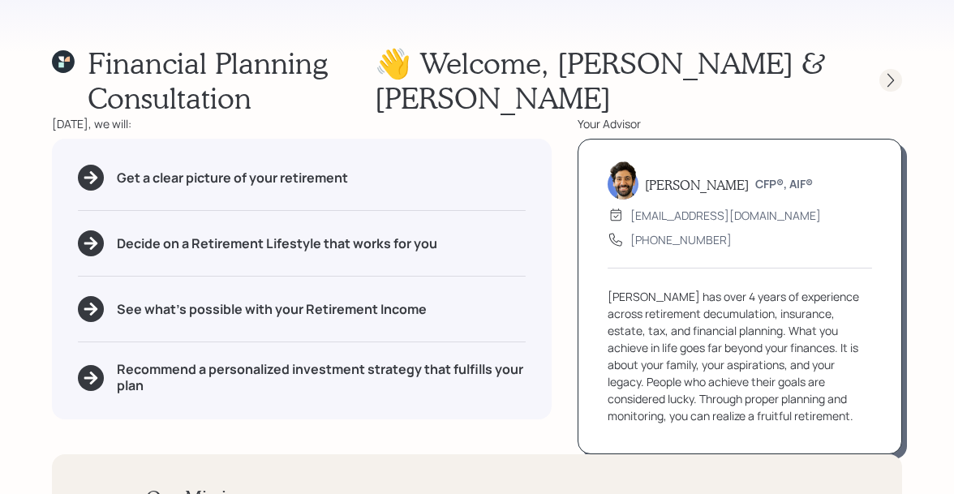
click at [886, 72] on icon at bounding box center [890, 80] width 16 height 16
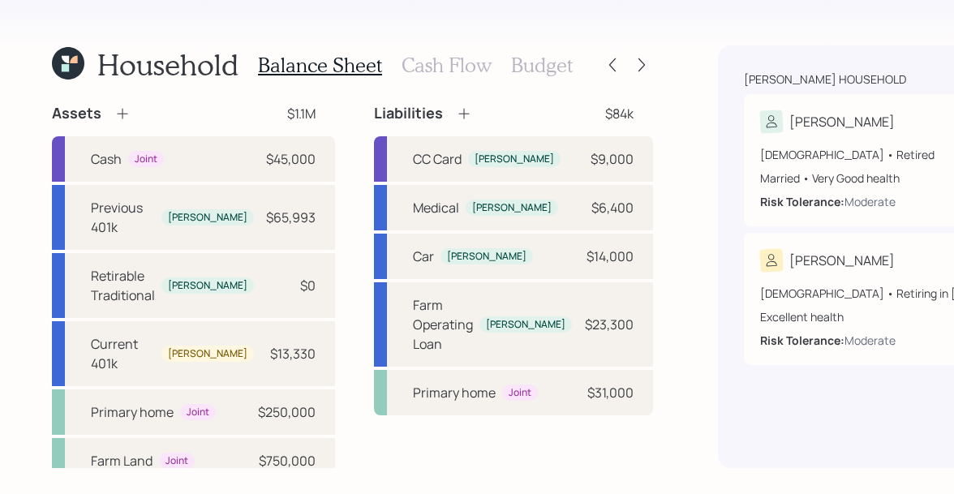
click at [455, 71] on h3 "Cash Flow" at bounding box center [446, 66] width 90 height 24
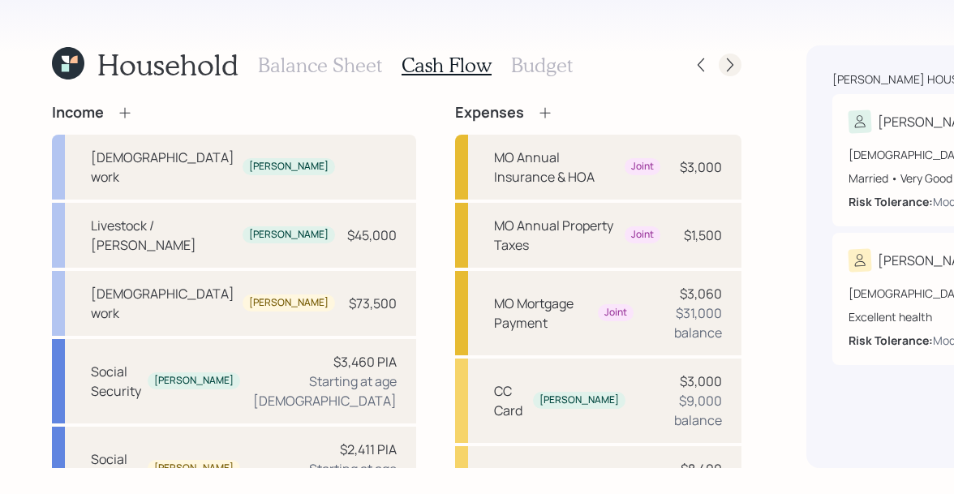
click at [722, 62] on icon at bounding box center [730, 65] width 16 height 16
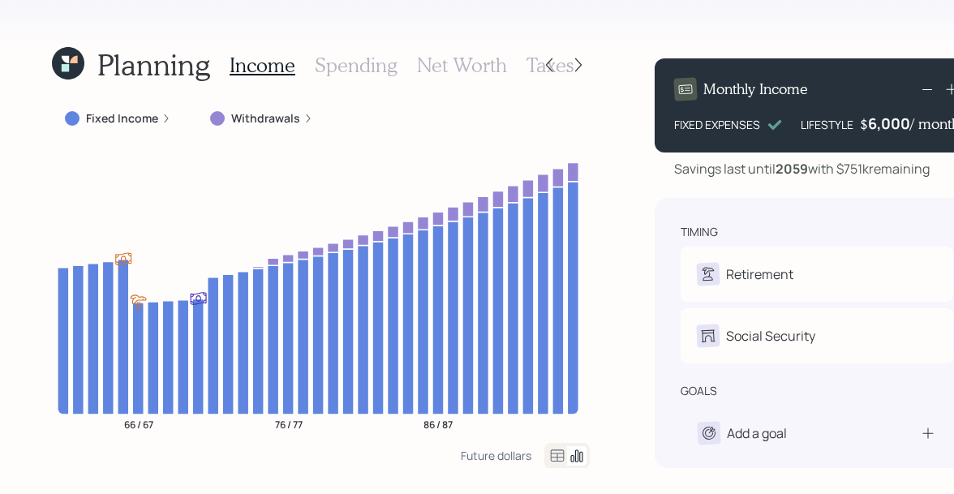
click at [65, 65] on icon at bounding box center [65, 67] width 7 height 7
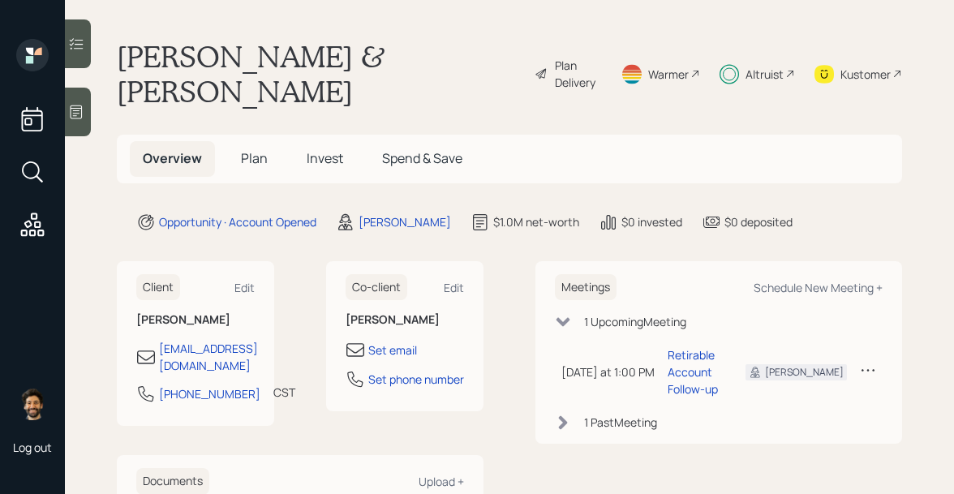
click at [312, 149] on span "Invest" at bounding box center [325, 158] width 36 height 18
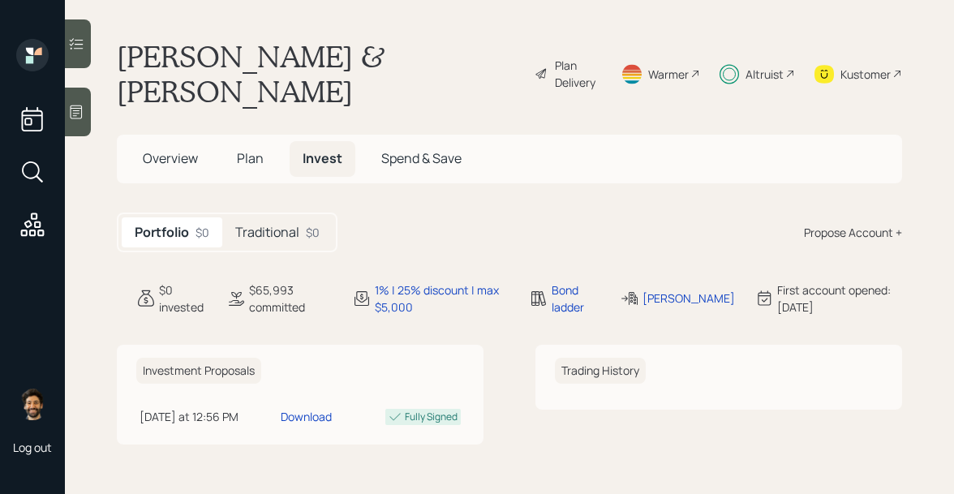
click at [292, 225] on h5 "Traditional" at bounding box center [267, 232] width 64 height 15
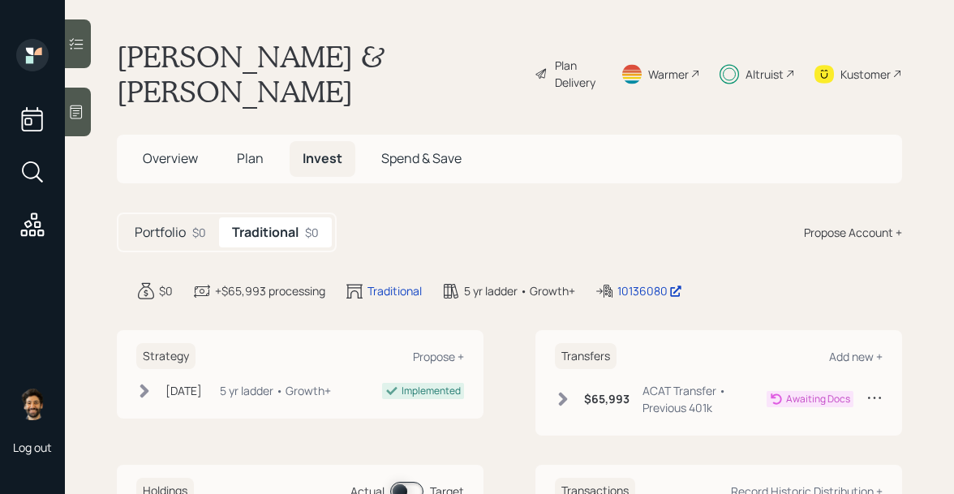
click at [243, 149] on span "Plan" at bounding box center [250, 158] width 27 height 18
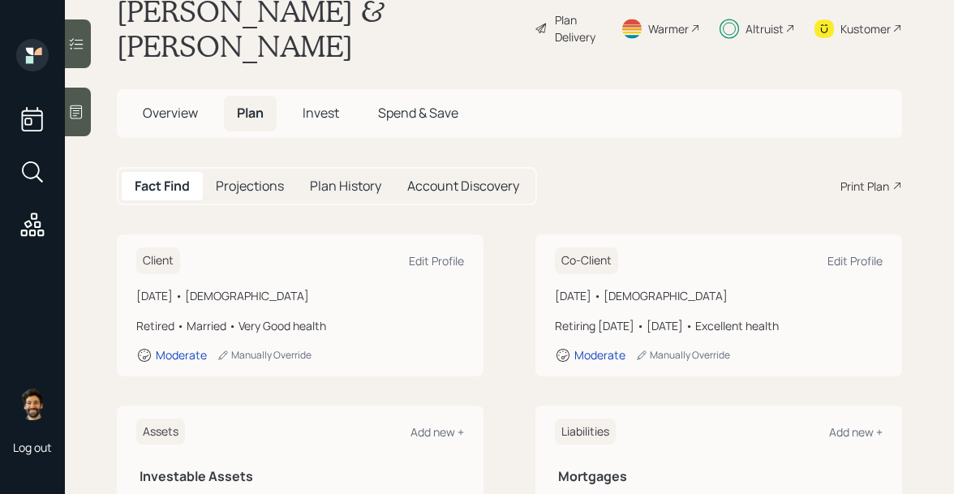
scroll to position [30, 0]
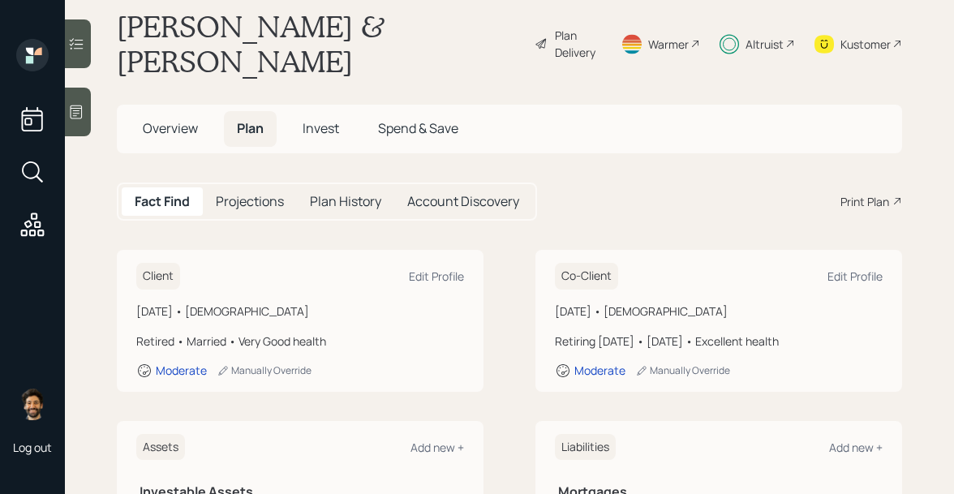
click at [185, 119] on span "Overview" at bounding box center [170, 128] width 55 height 18
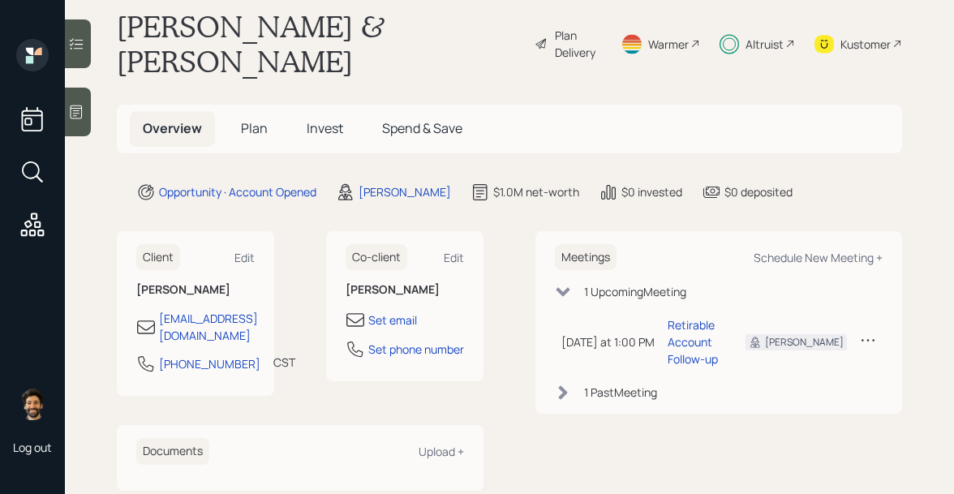
click at [795, 244] on div "Meetings Schedule New Meeting +" at bounding box center [719, 257] width 328 height 27
click at [795, 250] on div "Schedule New Meeting +" at bounding box center [817, 257] width 129 height 15
select select "f14b762f-c7c2-4b89-9227-8fa891345eea"
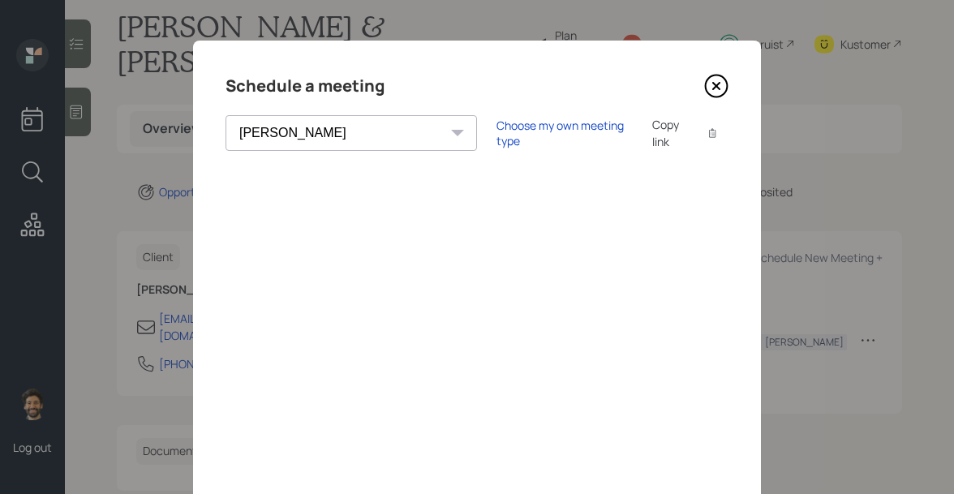
click at [721, 89] on icon at bounding box center [716, 86] width 24 height 24
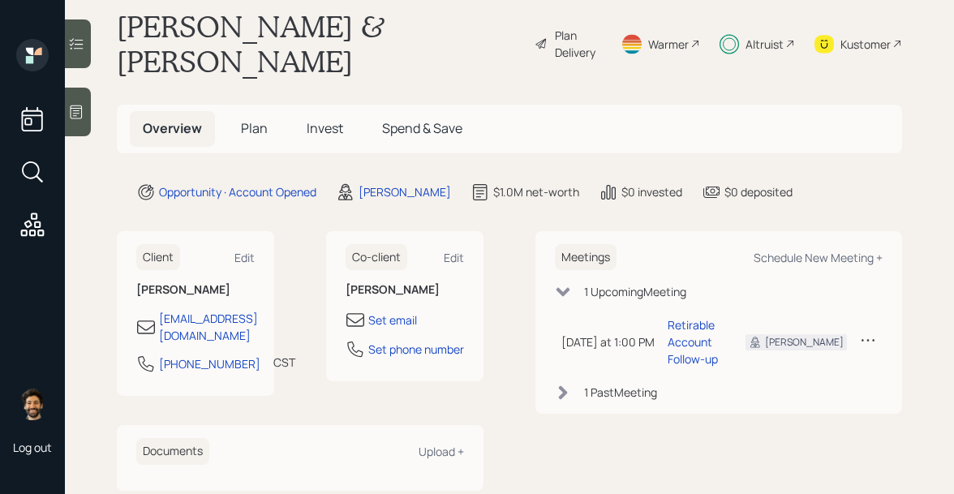
click at [316, 119] on span "Invest" at bounding box center [325, 128] width 36 height 18
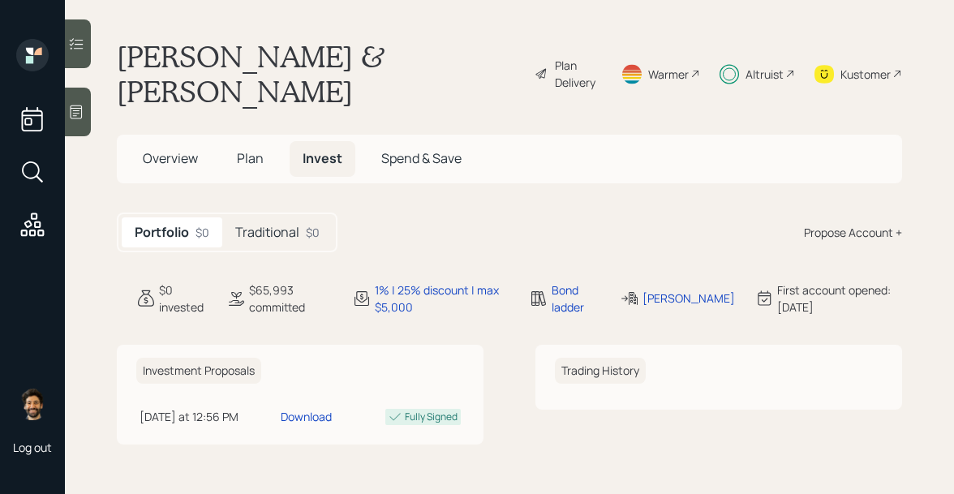
click at [276, 225] on h5 "Traditional" at bounding box center [267, 232] width 64 height 15
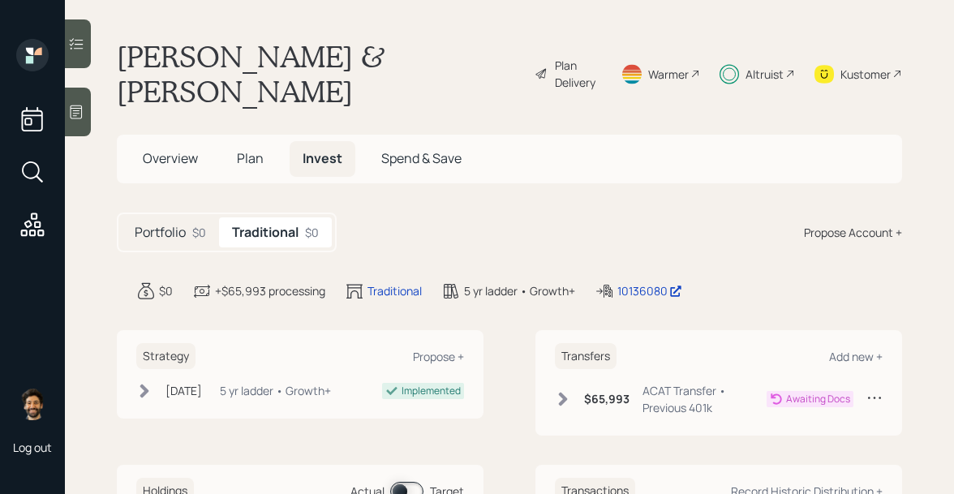
click at [573, 382] on div "$65,993 ACAT Transfer • Previous 401k" at bounding box center [661, 399] width 212 height 34
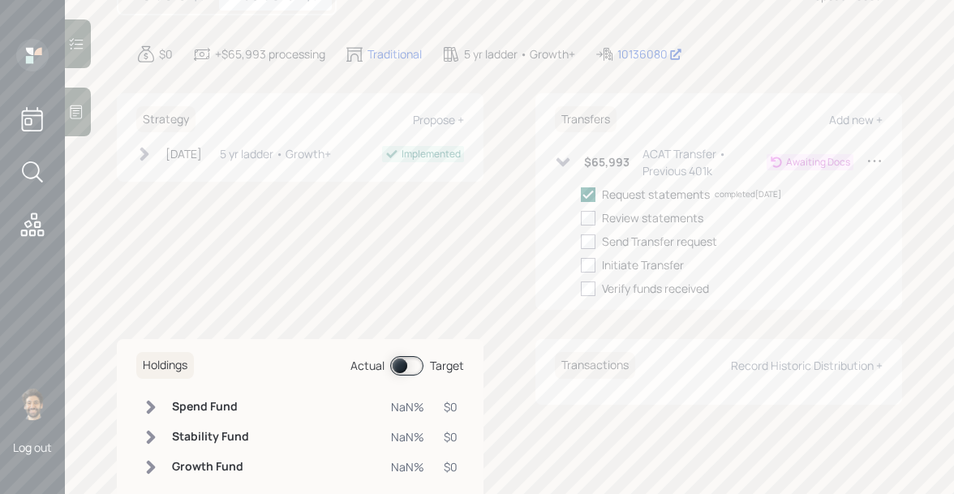
scroll to position [248, 0]
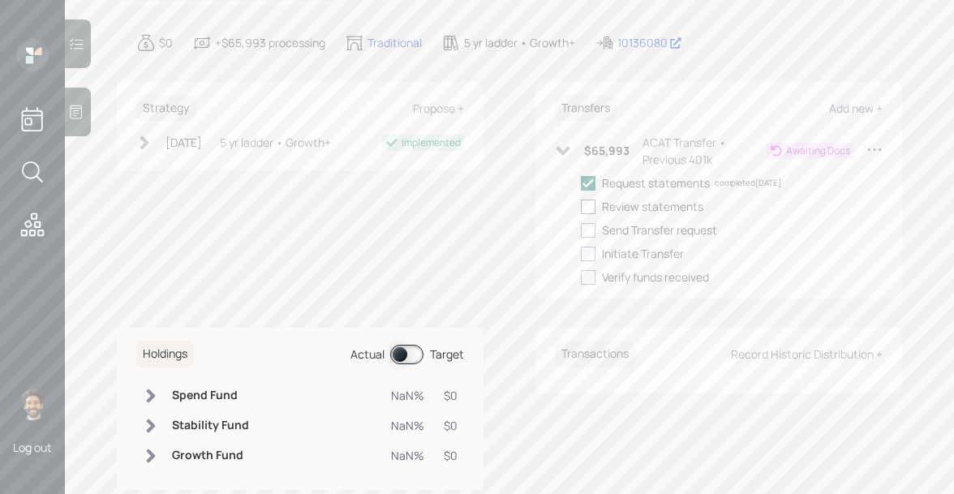
click at [587, 200] on div at bounding box center [588, 207] width 15 height 15
click at [581, 206] on input "checkbox" at bounding box center [580, 206] width 1 height 1
checkbox input "true"
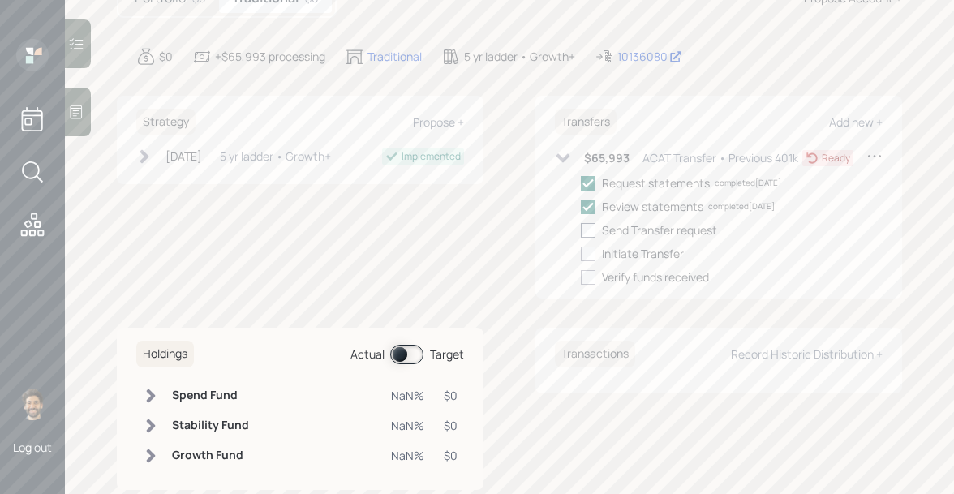
click at [592, 223] on div at bounding box center [588, 230] width 15 height 15
click at [581, 230] on input "checkbox" at bounding box center [580, 230] width 1 height 1
checkbox input "true"
click at [592, 247] on div at bounding box center [588, 254] width 15 height 15
click at [581, 253] on input "checkbox" at bounding box center [580, 253] width 1 height 1
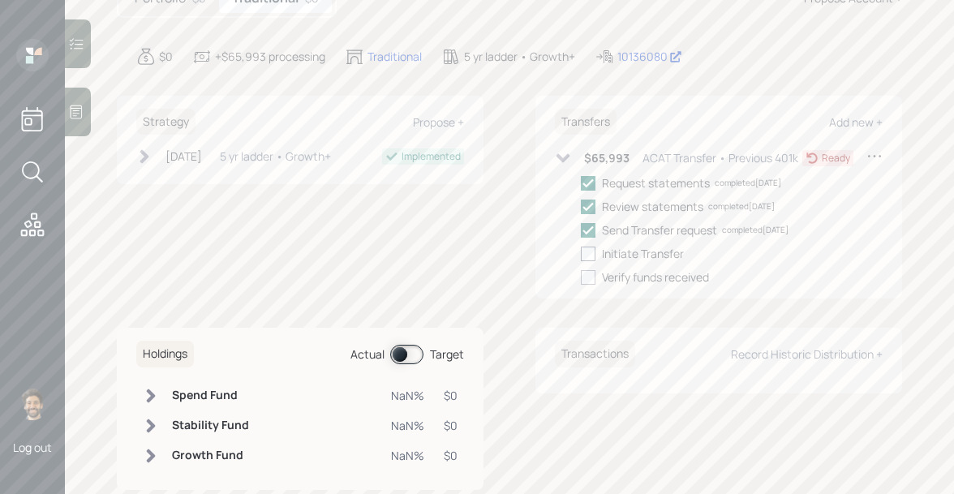
checkbox input "true"
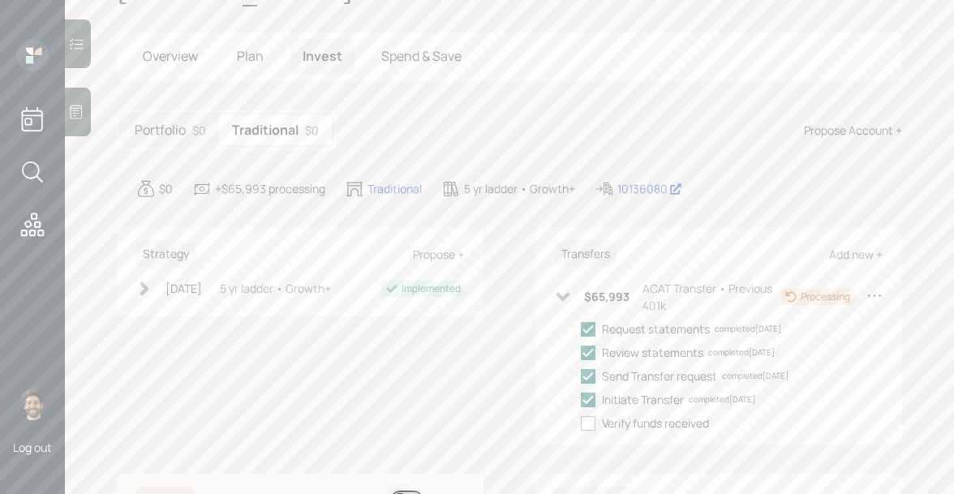
scroll to position [79, 0]
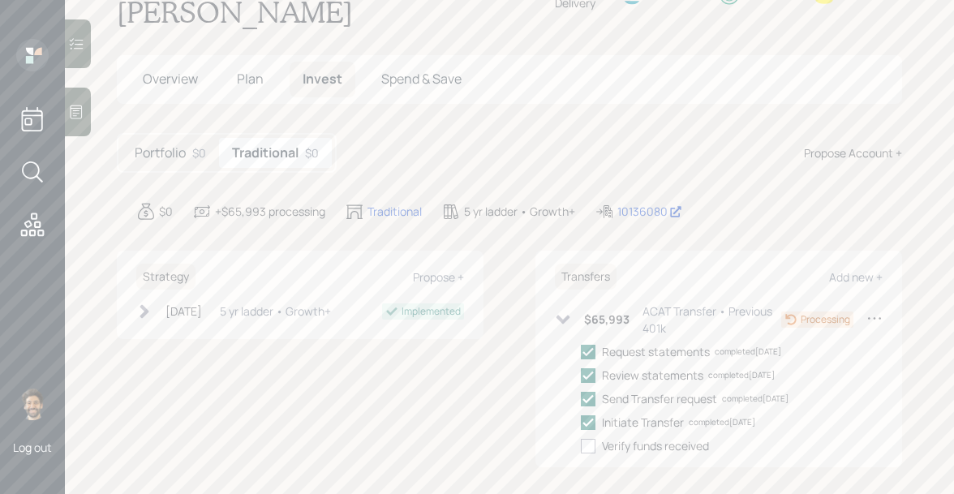
click at [255, 70] on span "Plan" at bounding box center [250, 79] width 27 height 18
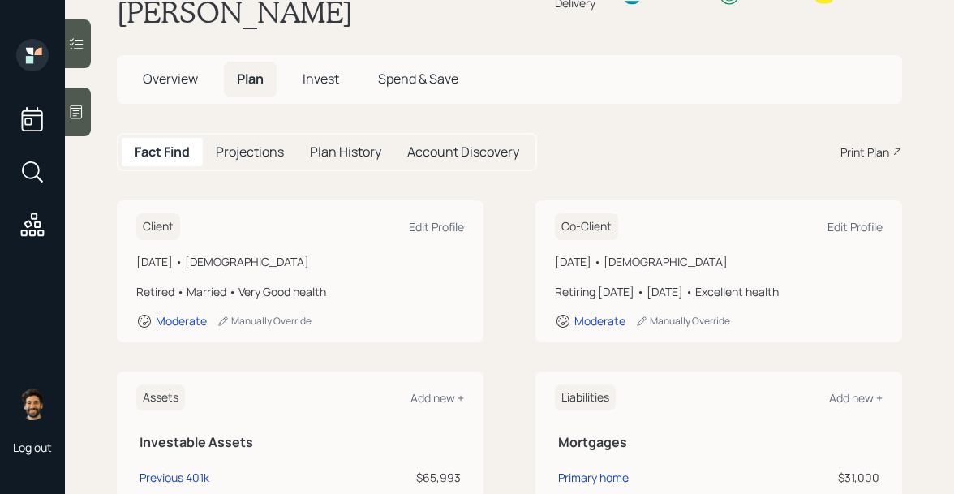
click at [314, 70] on span "Invest" at bounding box center [321, 79] width 36 height 18
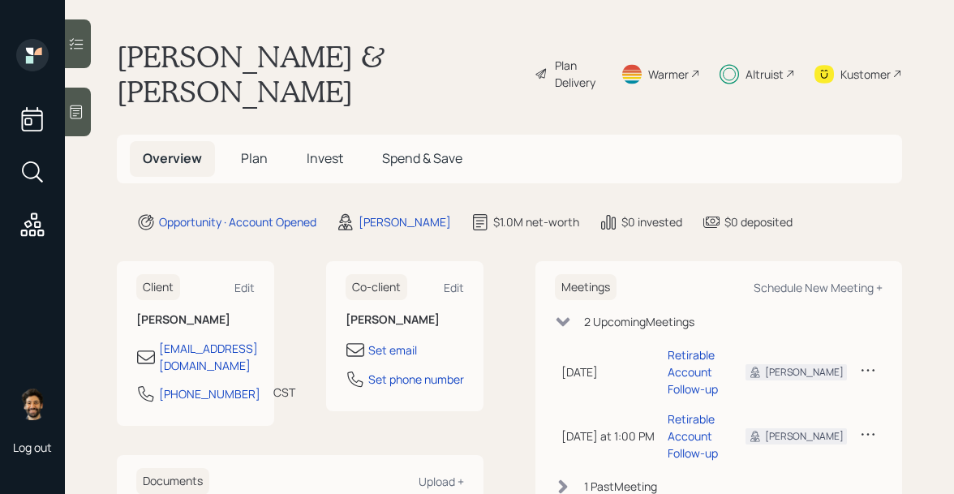
click at [301, 141] on h5 "Invest" at bounding box center [325, 158] width 62 height 35
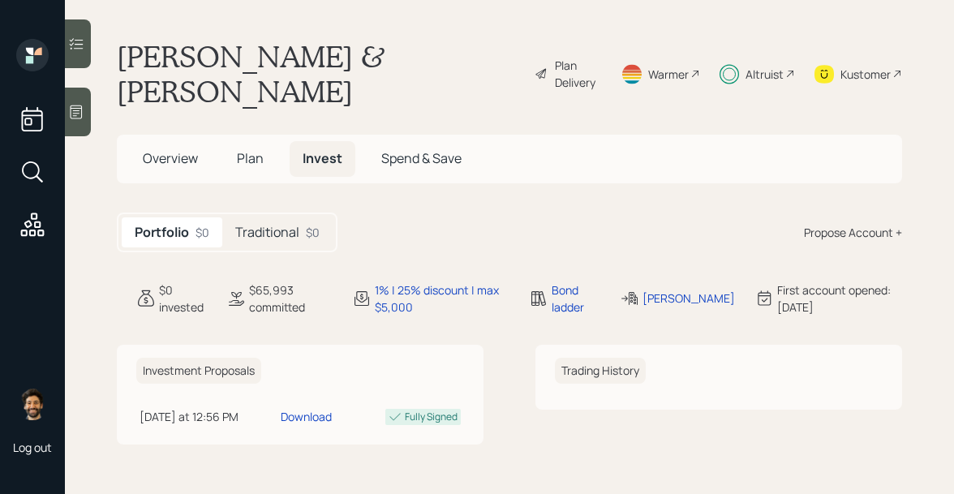
click at [290, 217] on div "Traditional $0" at bounding box center [277, 232] width 110 height 30
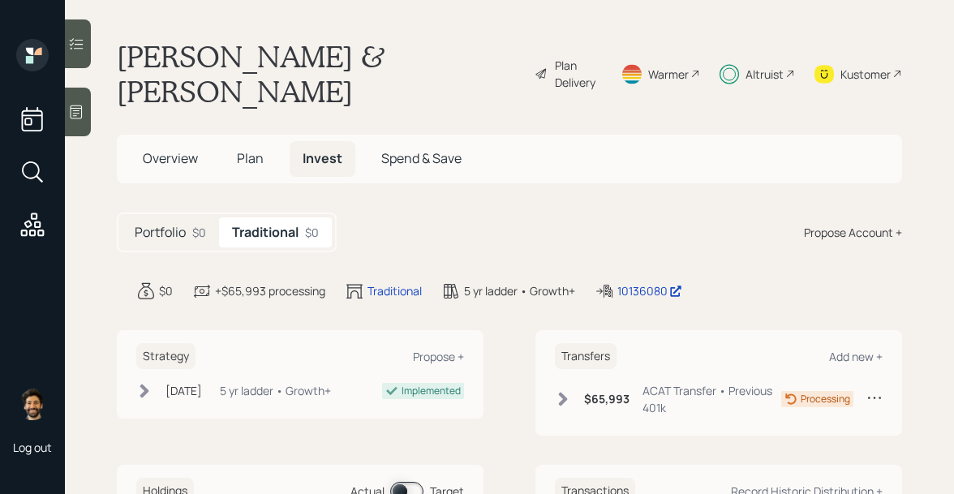
click at [564, 391] on icon at bounding box center [563, 399] width 16 height 16
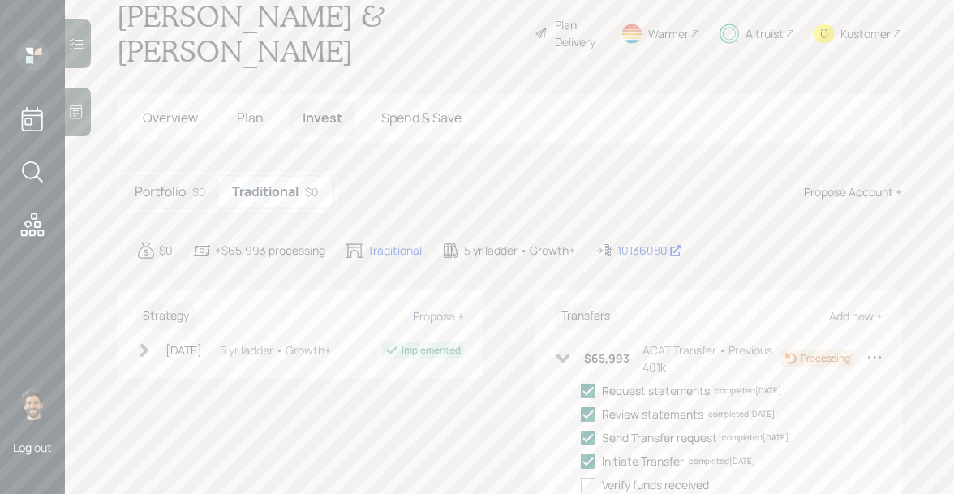
scroll to position [55, 0]
